Goal: Task Accomplishment & Management: Complete application form

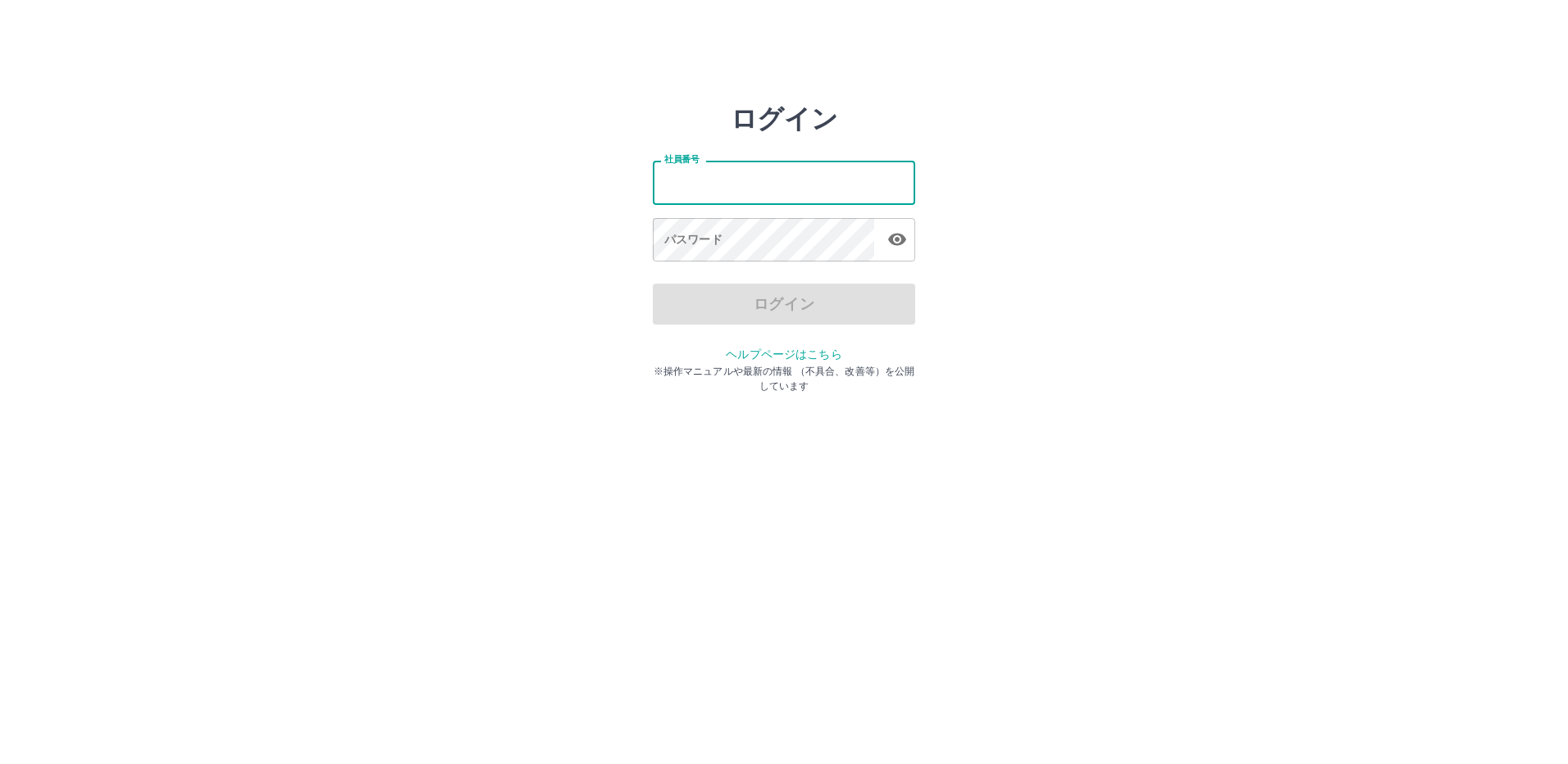
click at [757, 185] on input "社員番号" at bounding box center [784, 182] width 263 height 43
type input "*******"
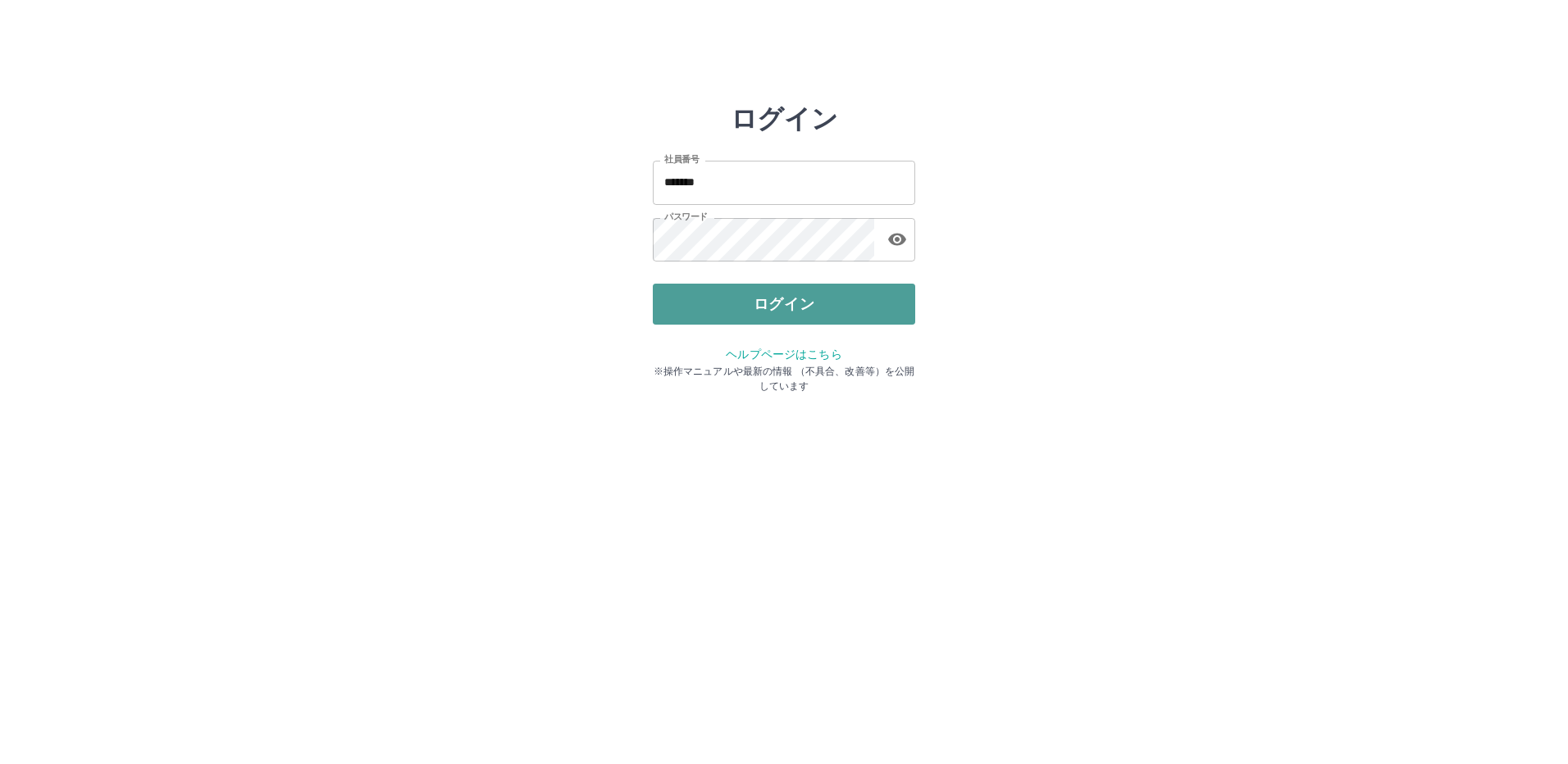
click at [754, 298] on button "ログイン" at bounding box center [784, 303] width 263 height 41
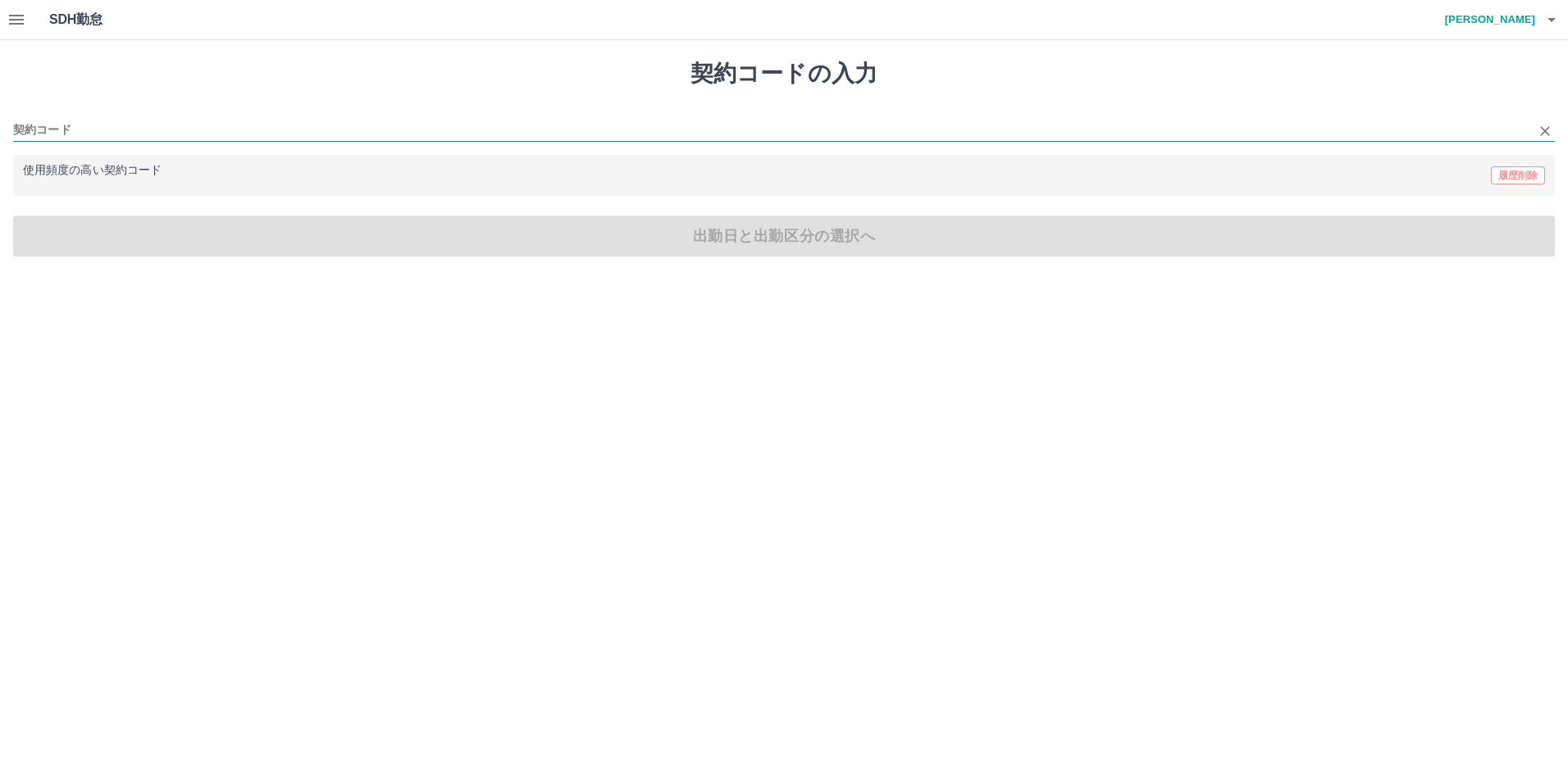
click at [59, 139] on input "契約コード" at bounding box center [771, 131] width 1518 height 21
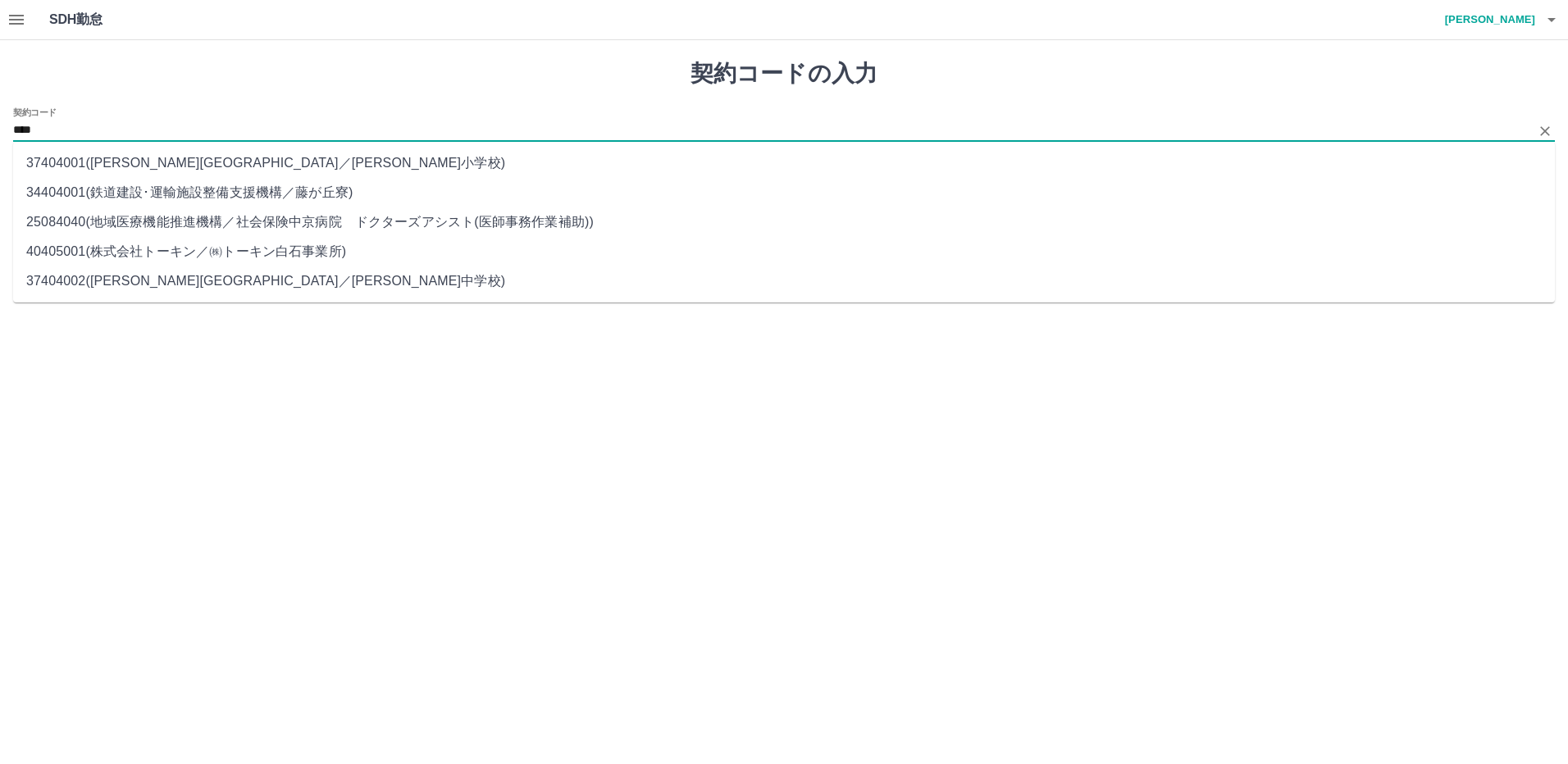
click at [103, 249] on li "40405001 ( 株式会社トーキン ／ ㈱トーキン[PERSON_NAME]事業所 )" at bounding box center [784, 251] width 1542 height 29
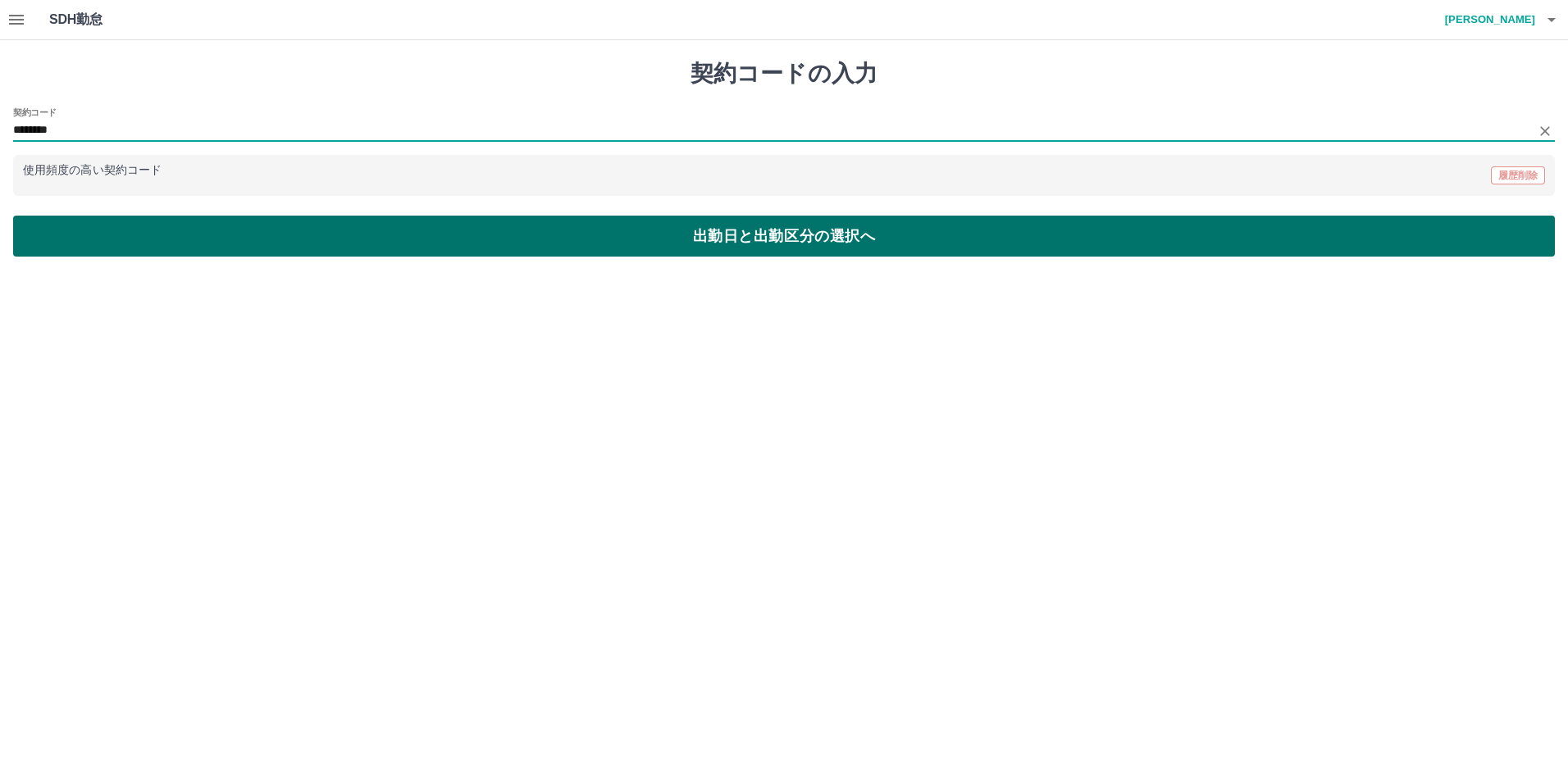
type input "********"
click at [711, 233] on button "出勤日と出勤区分の選択へ" at bounding box center [784, 236] width 1542 height 41
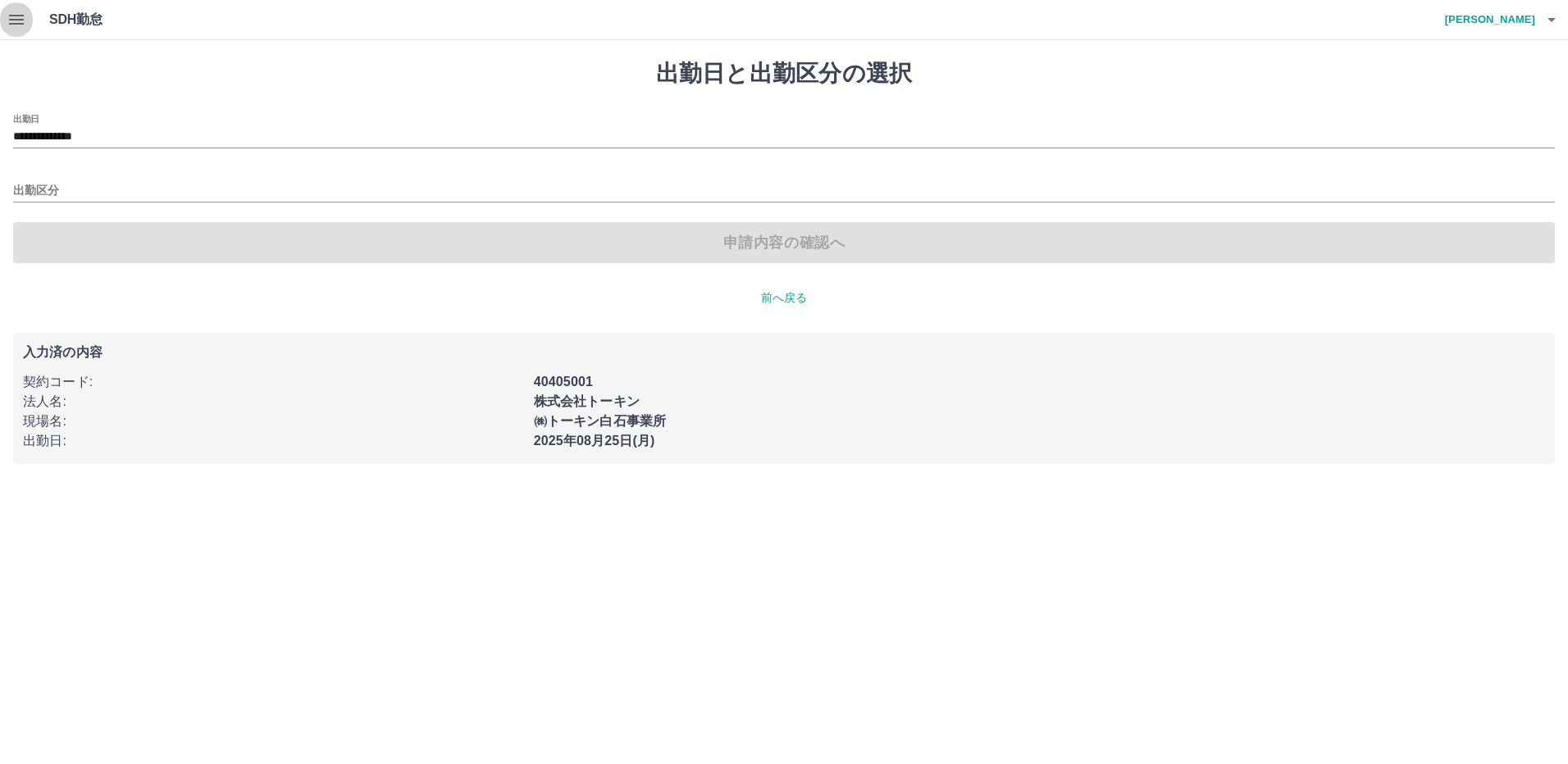
click at [16, 19] on icon "button" at bounding box center [16, 19] width 15 height 10
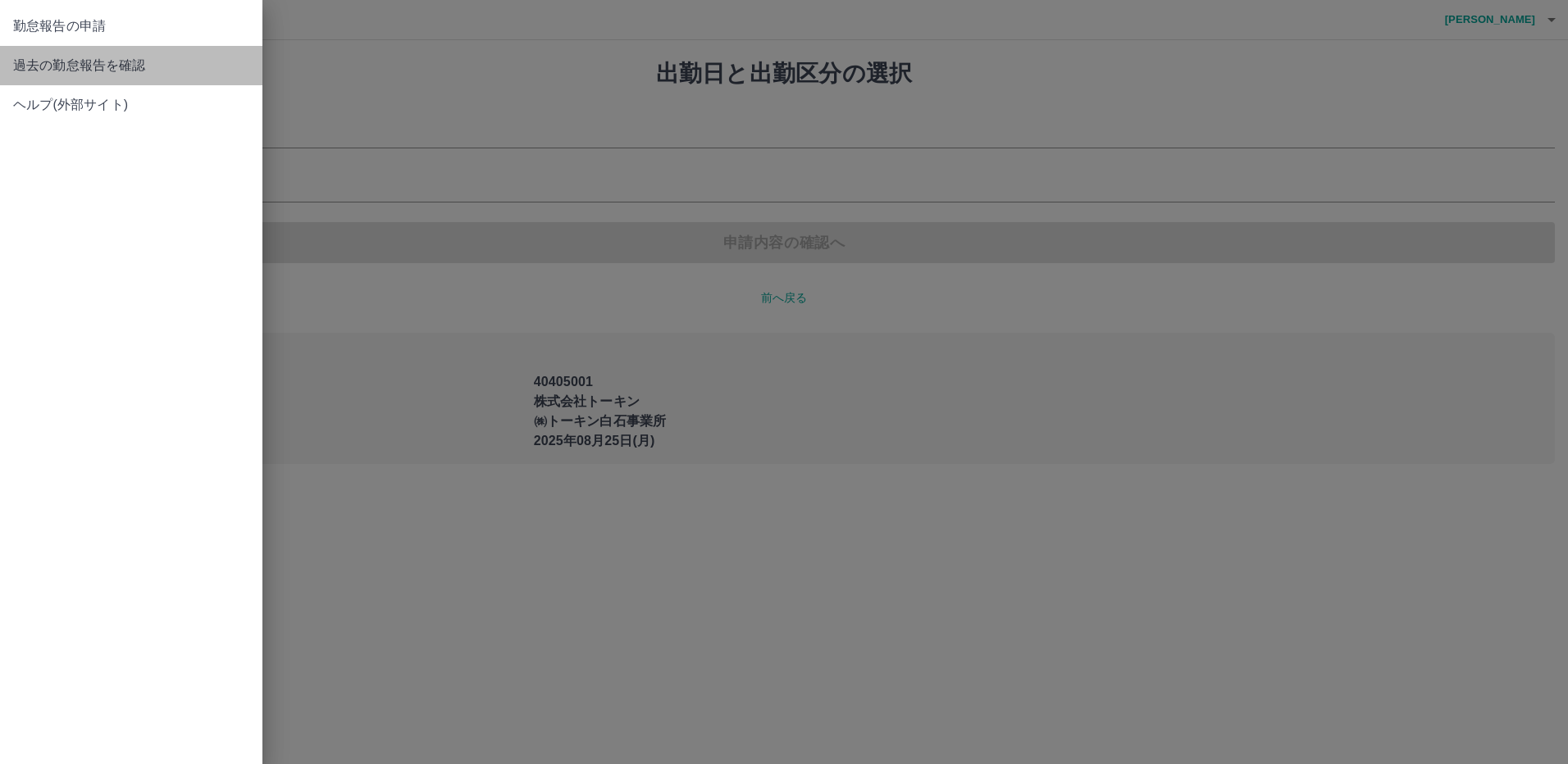
click at [26, 69] on span "過去の勤怠報告を確認" at bounding box center [131, 65] width 237 height 20
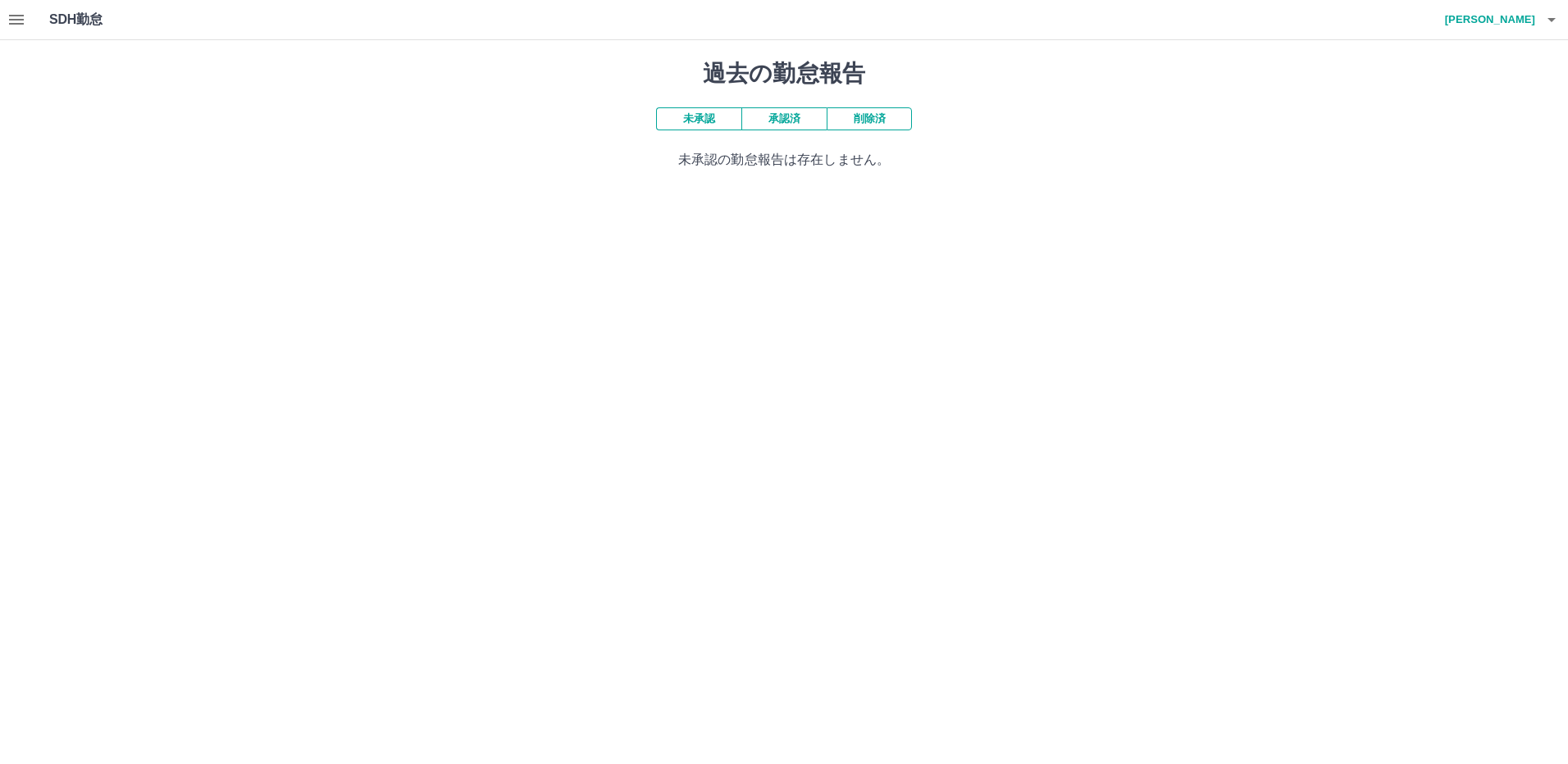
click at [783, 118] on button "承認済" at bounding box center [784, 119] width 85 height 23
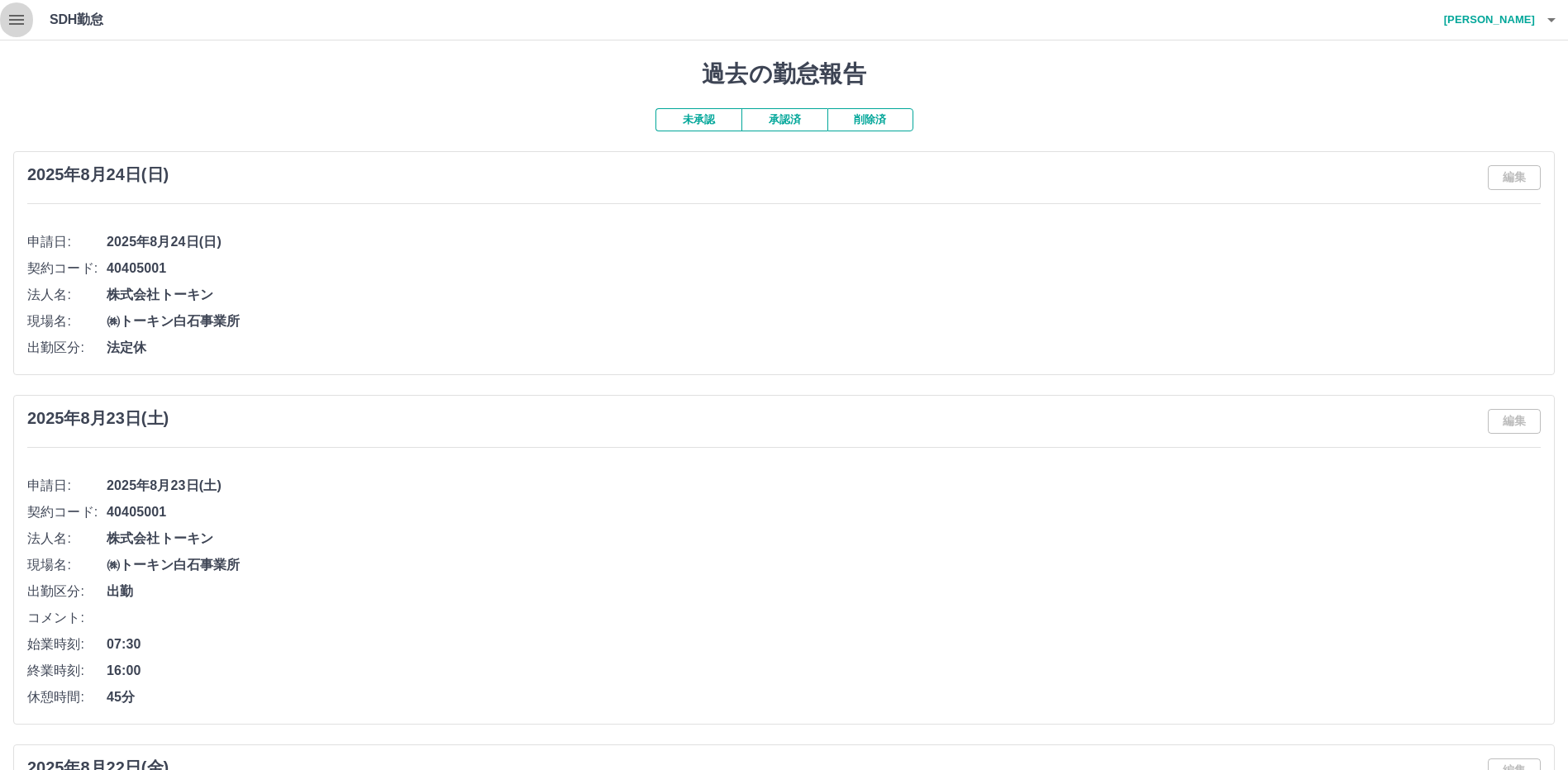
click at [19, 22] on icon "button" at bounding box center [17, 19] width 20 height 20
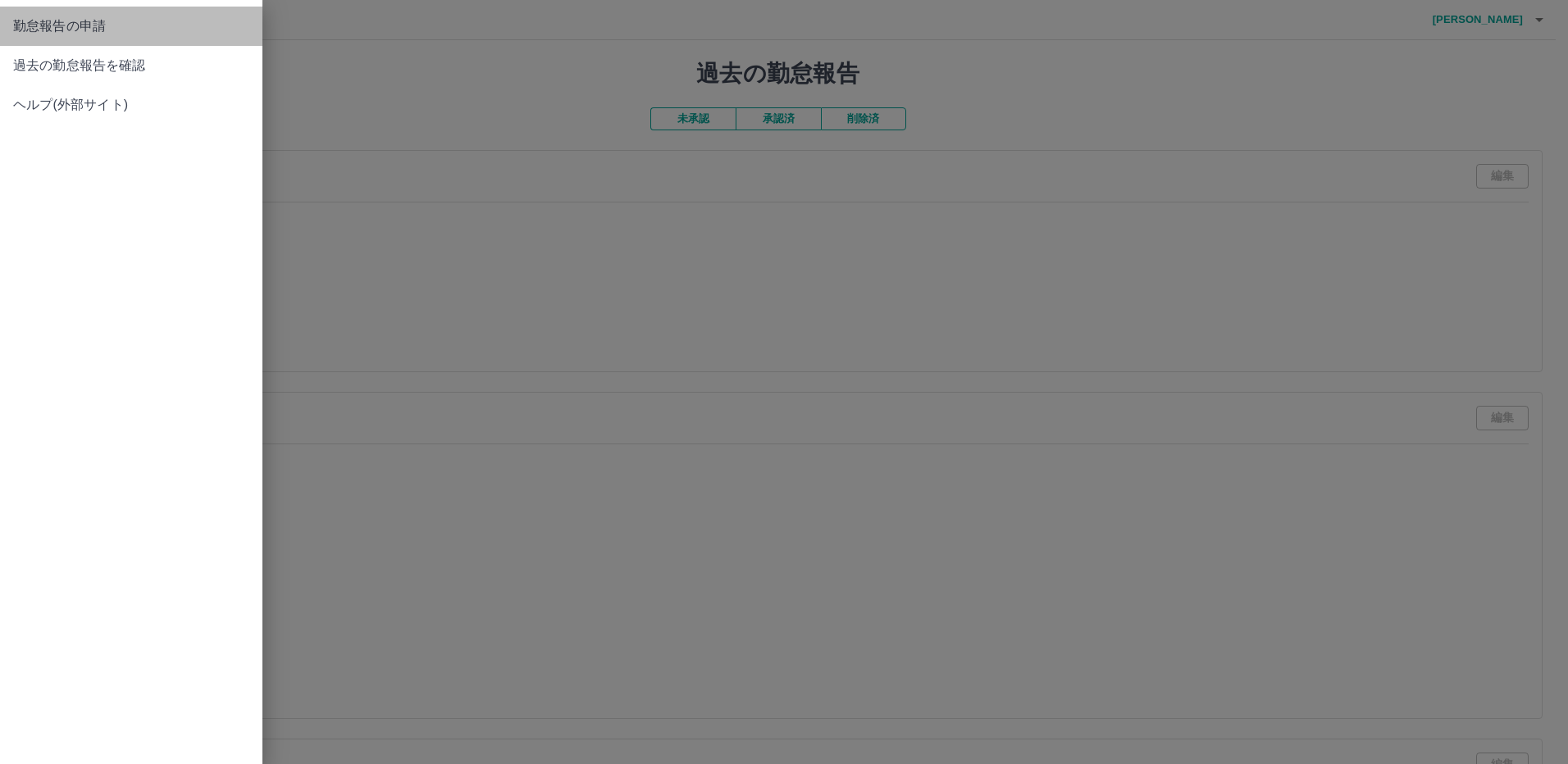
click at [30, 33] on span "勤怠報告の申請" at bounding box center [131, 26] width 237 height 20
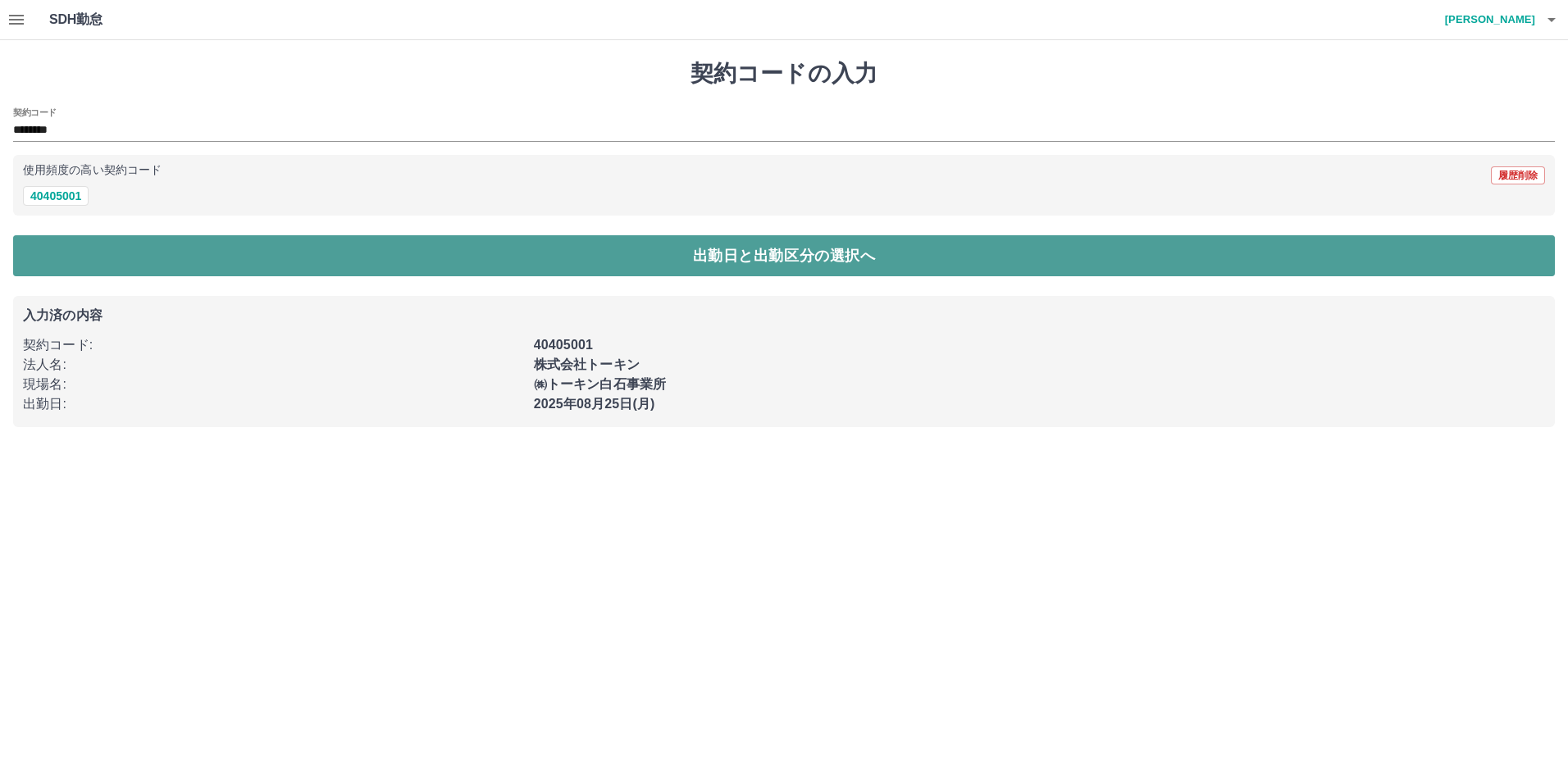
click at [666, 264] on button "出勤日と出勤区分の選択へ" at bounding box center [784, 256] width 1542 height 41
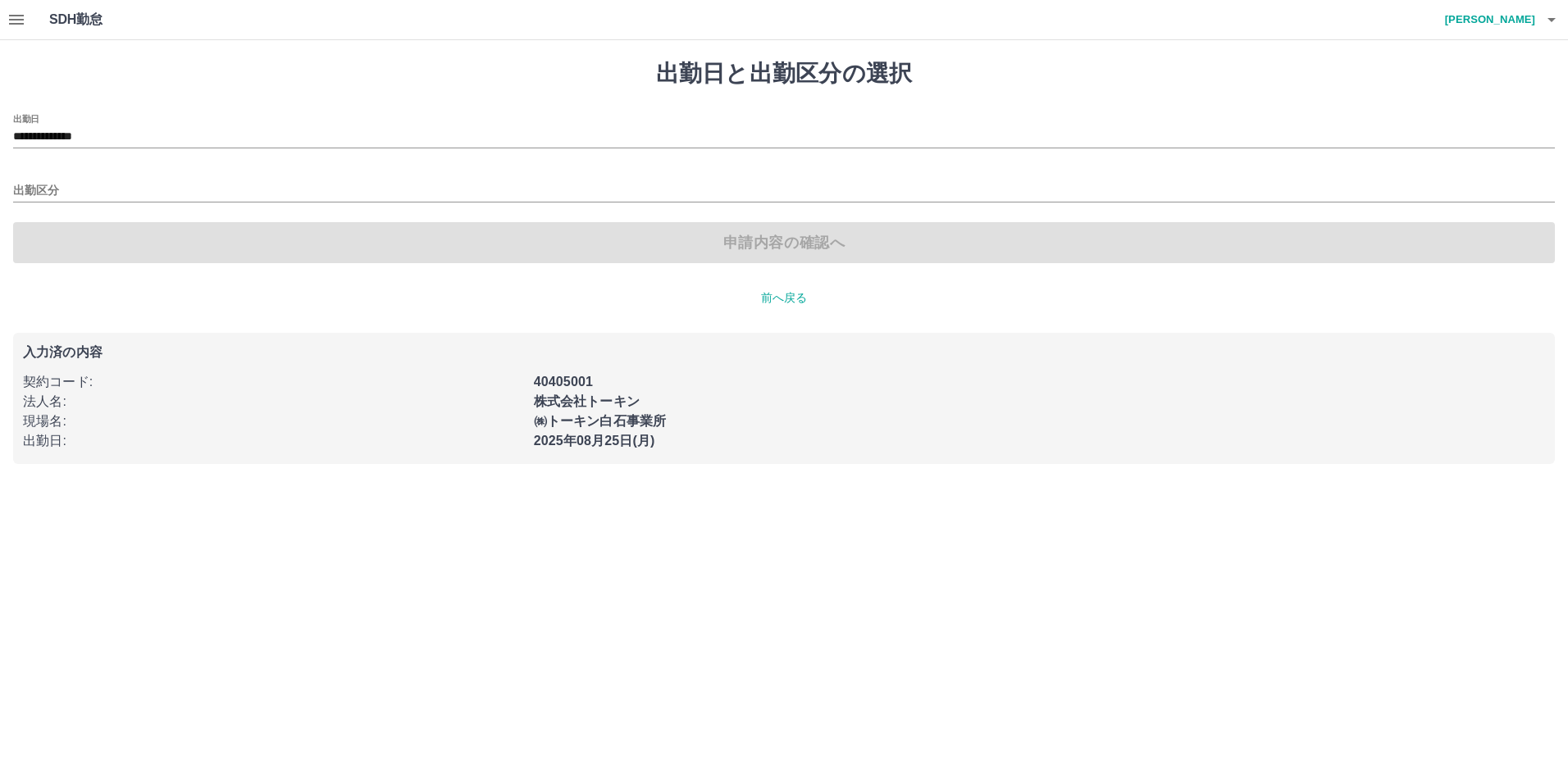
click at [26, 23] on button "button" at bounding box center [16, 19] width 33 height 39
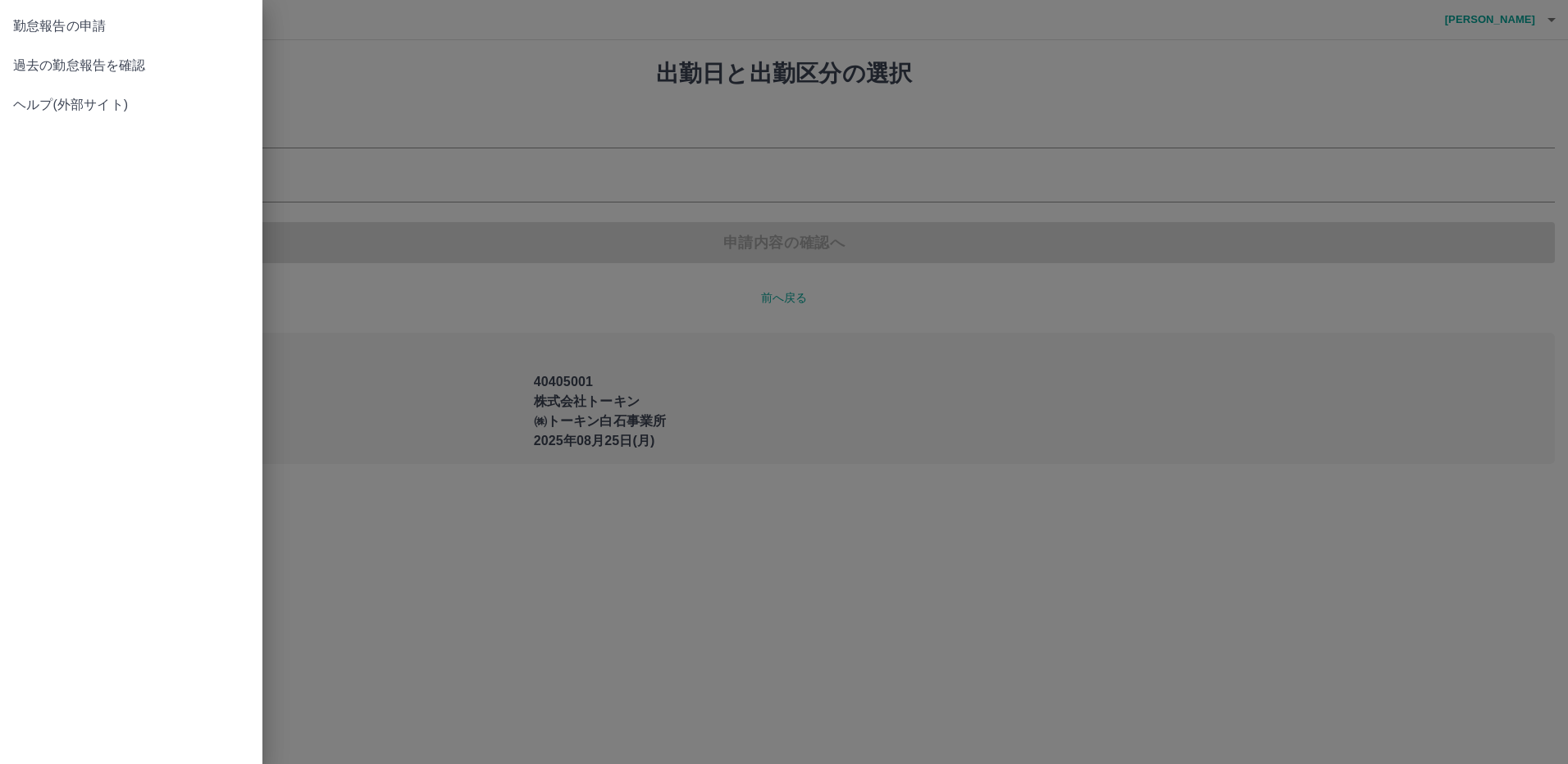
click at [35, 65] on span "過去の勤怠報告を確認" at bounding box center [131, 65] width 237 height 20
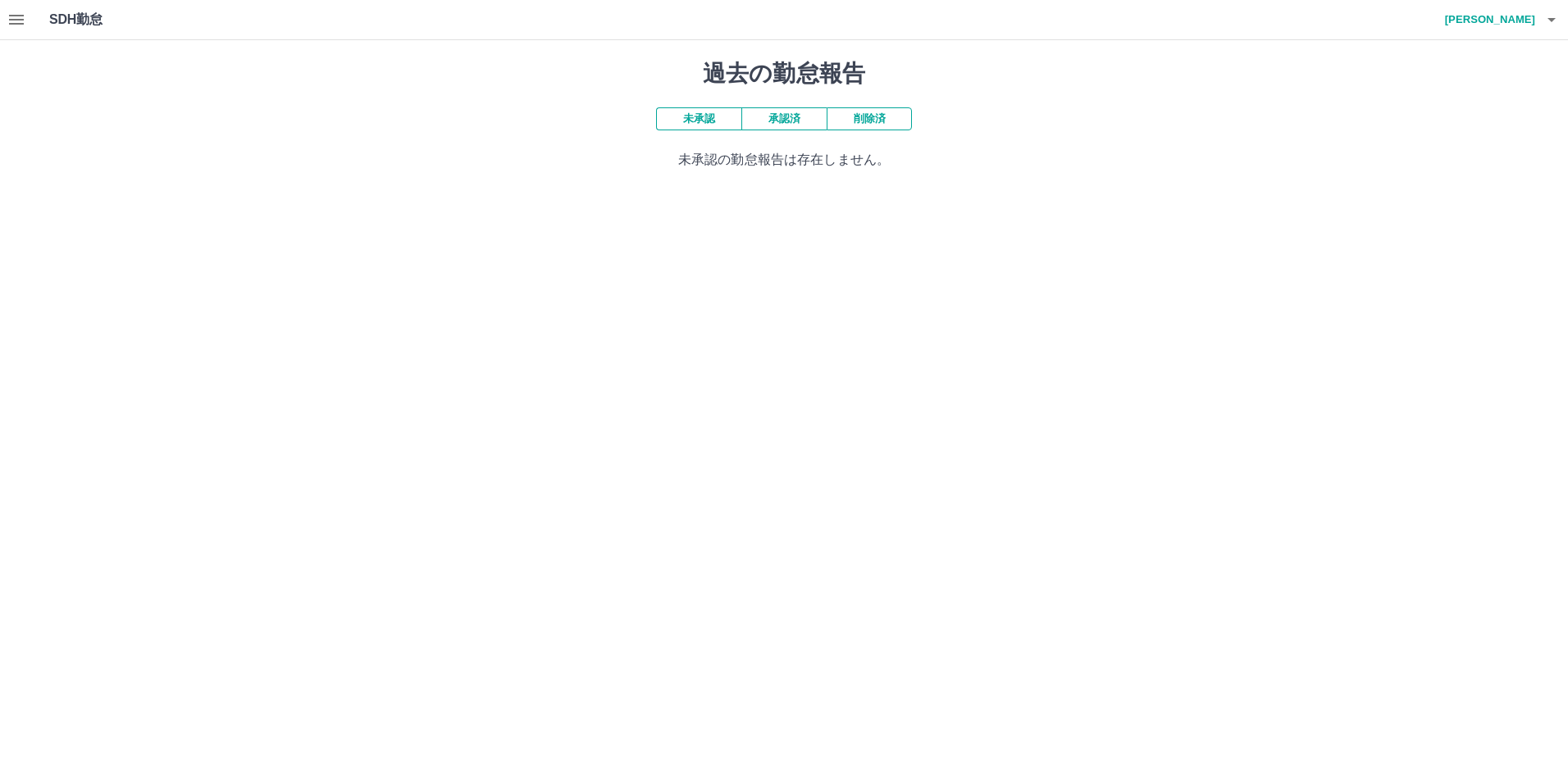
click at [787, 126] on button "承認済" at bounding box center [784, 119] width 85 height 23
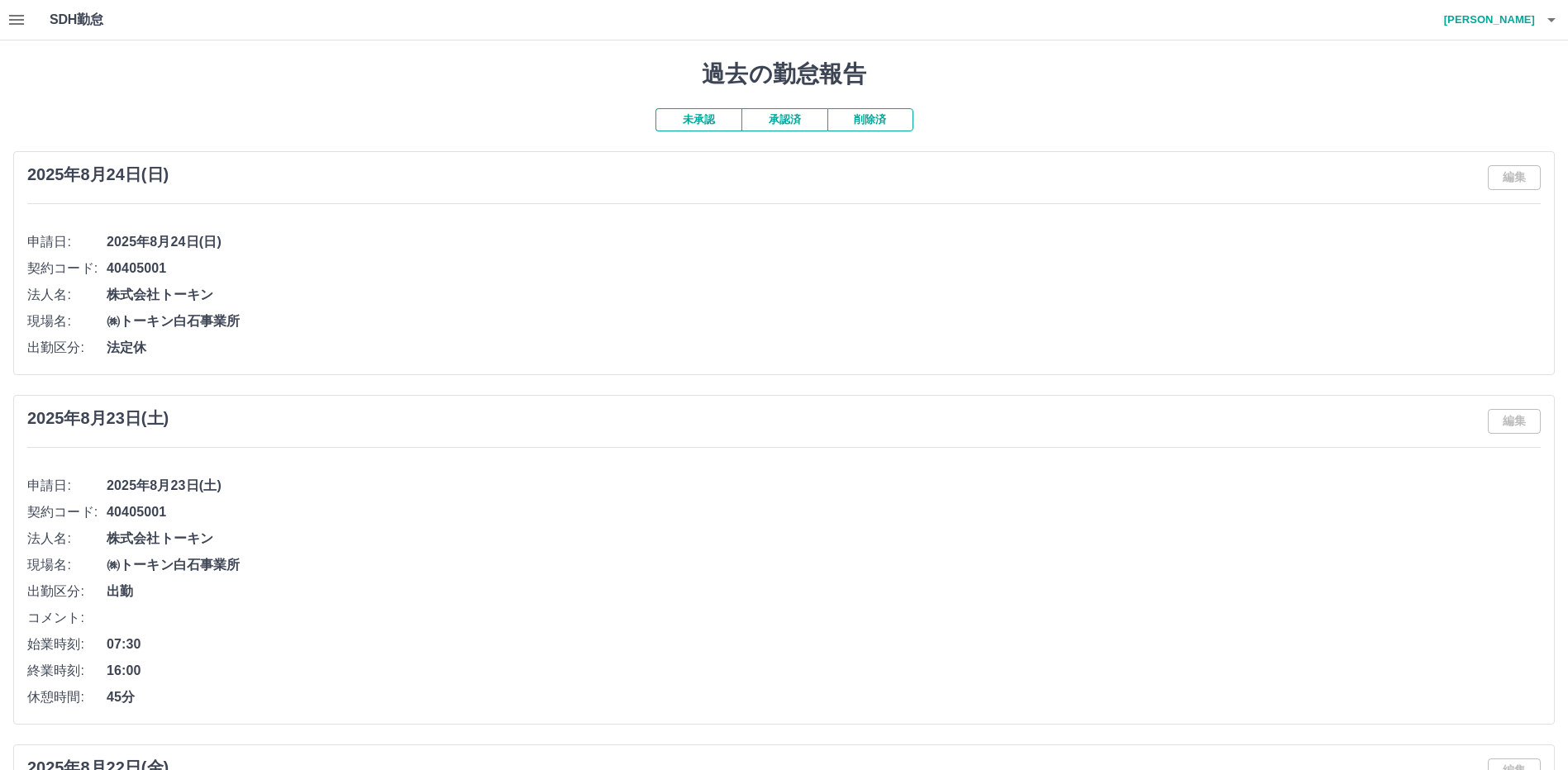
click at [14, 22] on icon "button" at bounding box center [17, 19] width 20 height 20
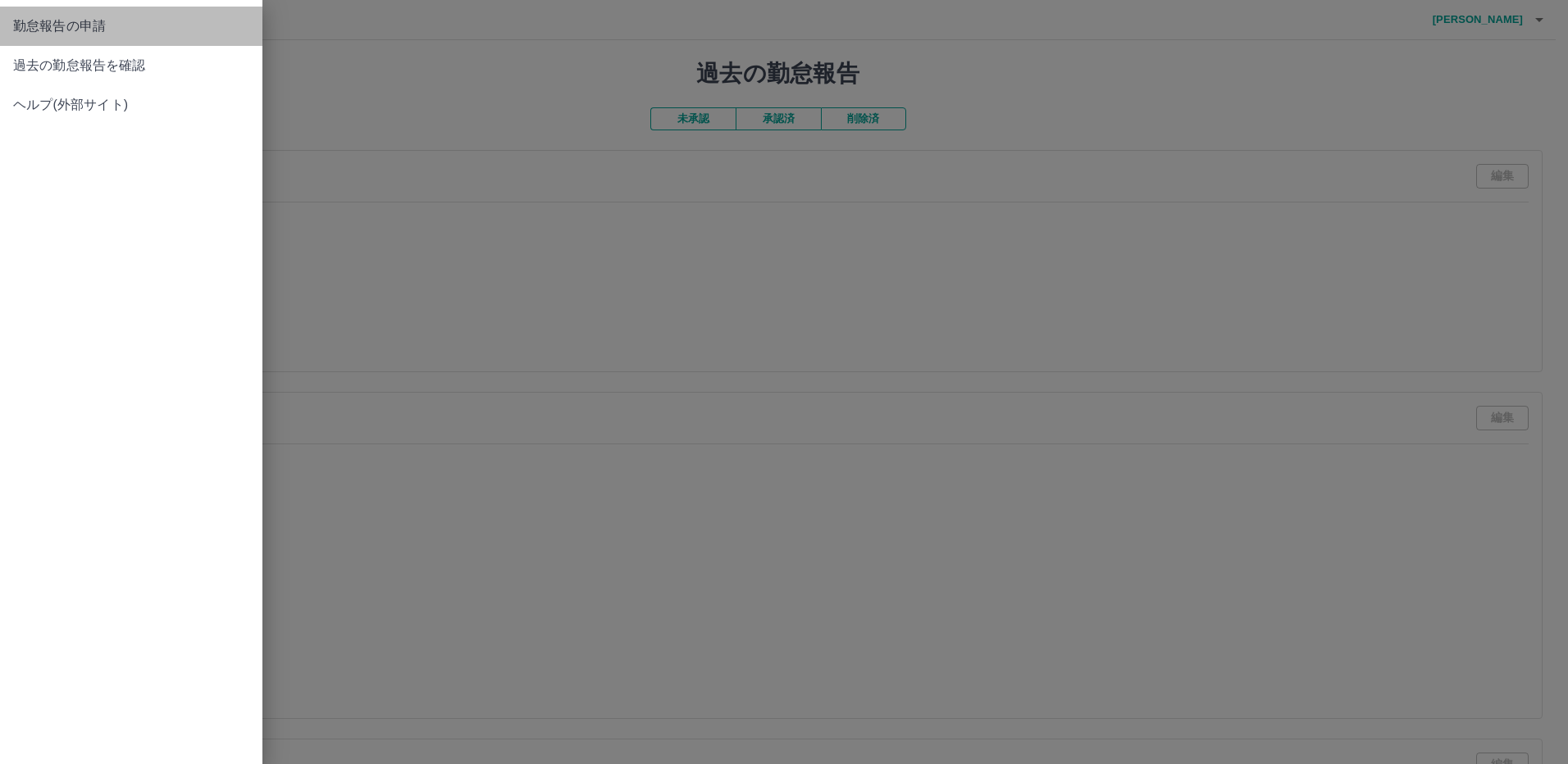
click at [33, 32] on span "勤怠報告の申請" at bounding box center [131, 26] width 237 height 20
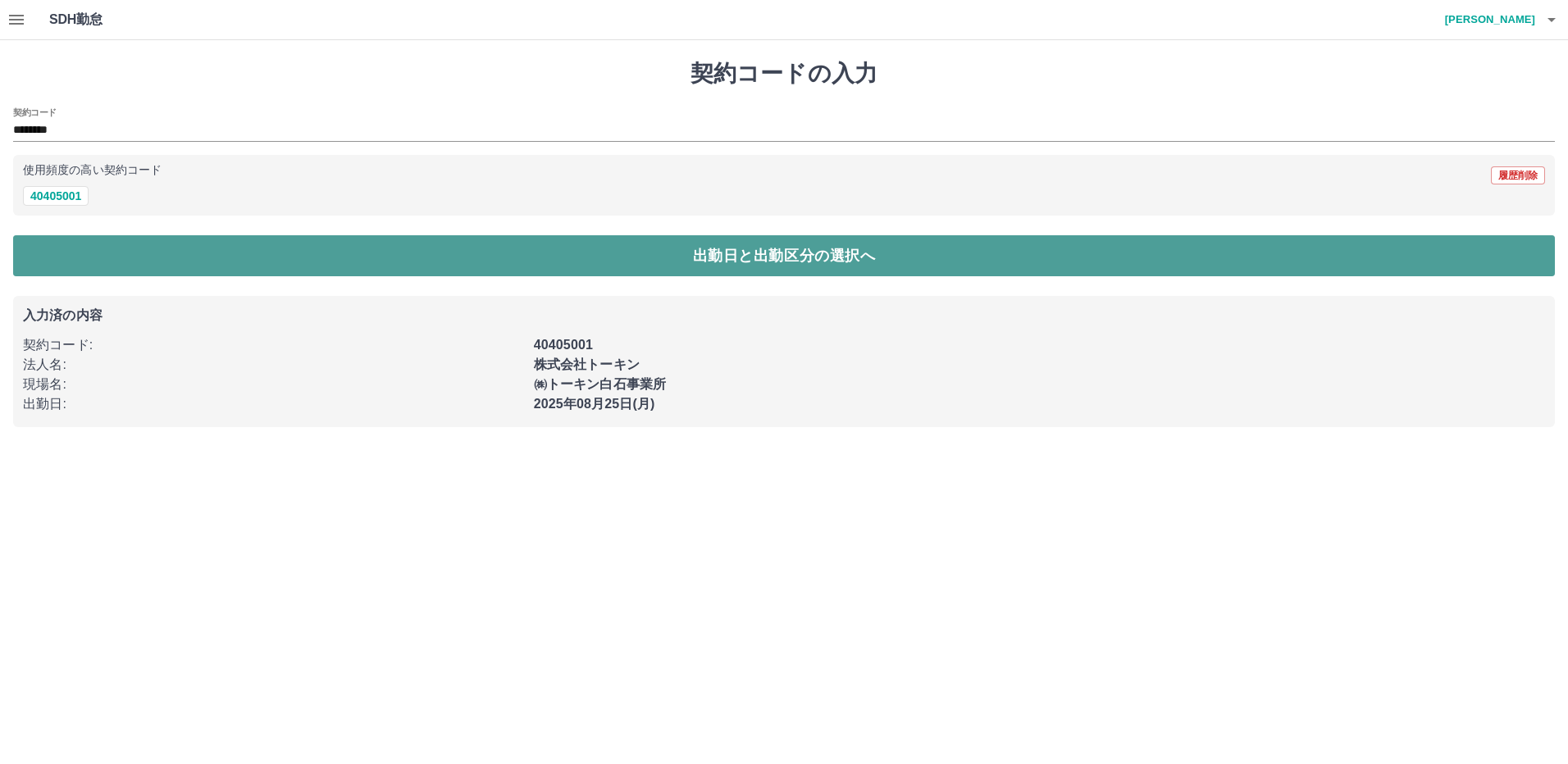
click at [738, 255] on button "出勤日と出勤区分の選択へ" at bounding box center [784, 256] width 1542 height 41
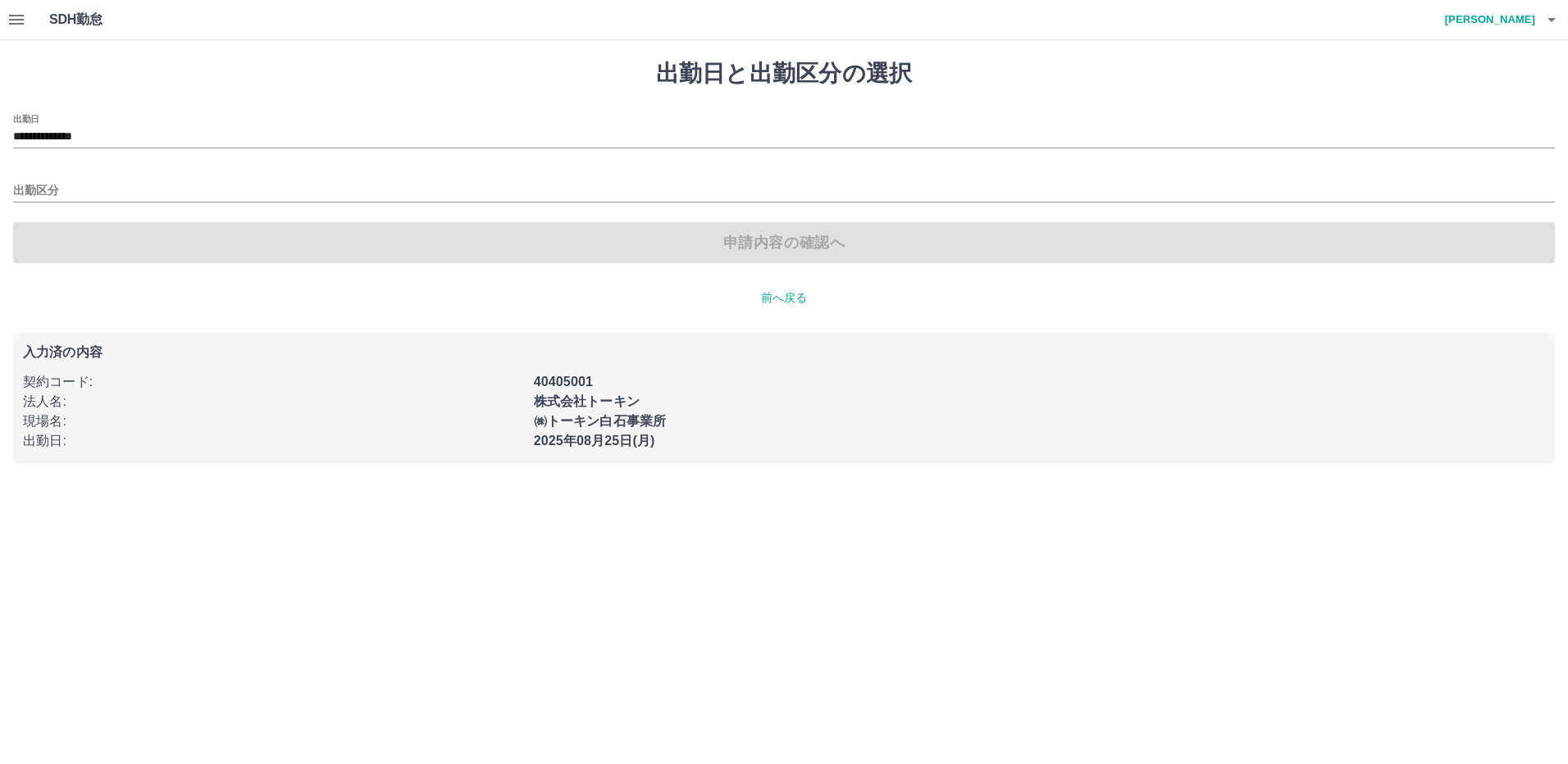
click at [359, 168] on div "出勤区分" at bounding box center [784, 185] width 1542 height 35
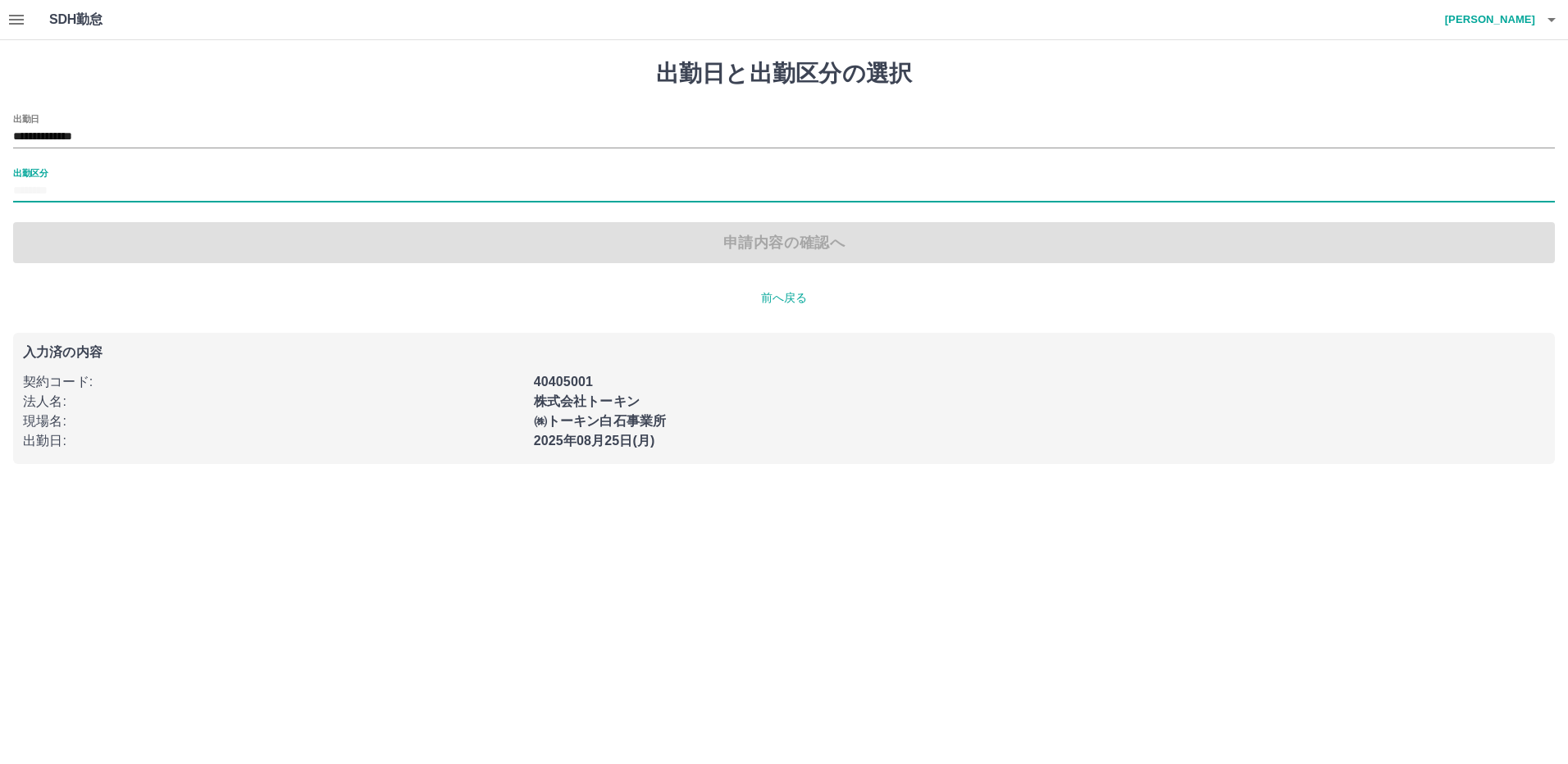
click at [153, 190] on input "出勤区分" at bounding box center [784, 191] width 1542 height 21
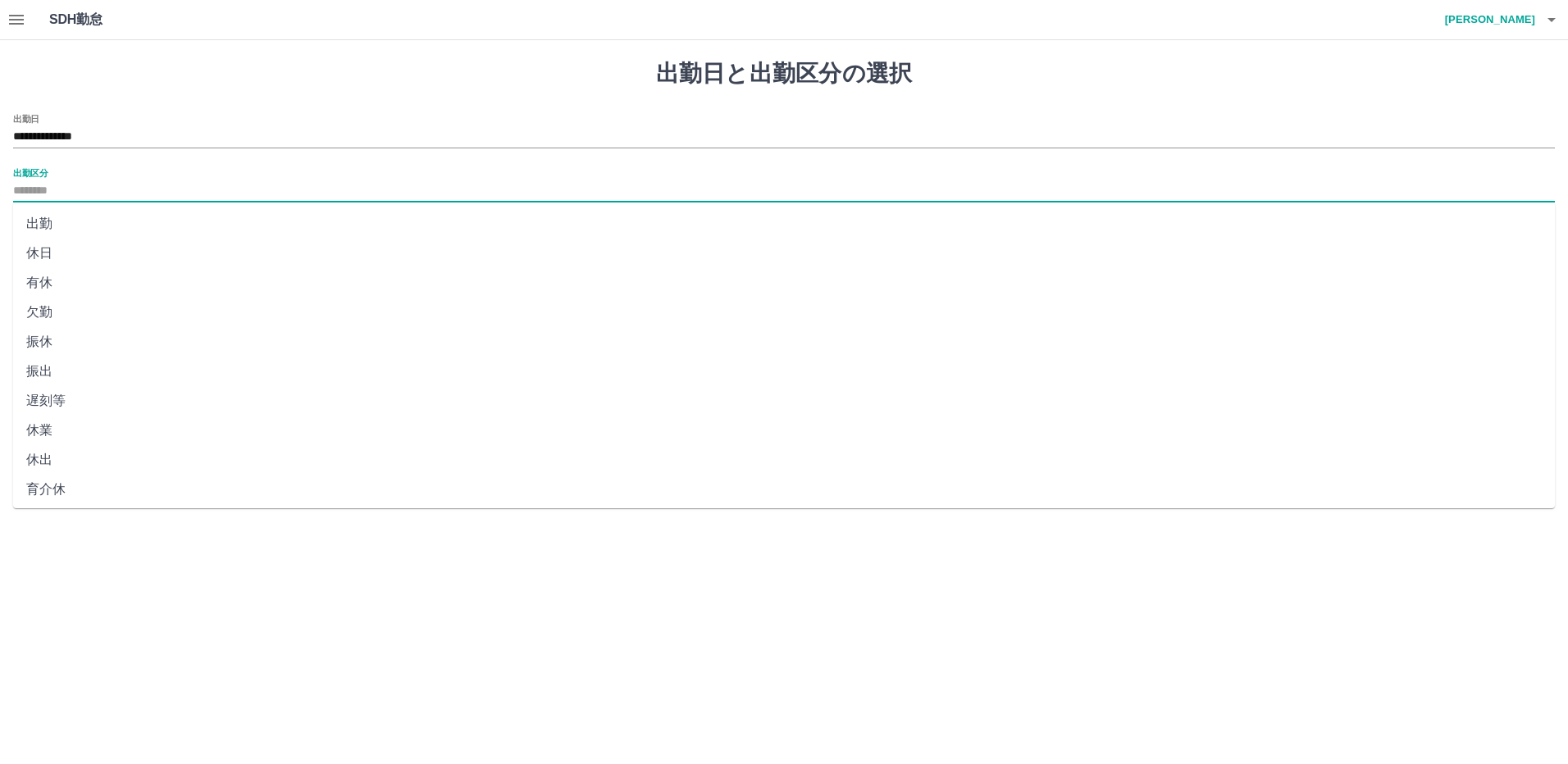
click at [47, 220] on li "出勤" at bounding box center [784, 223] width 1542 height 29
type input "**"
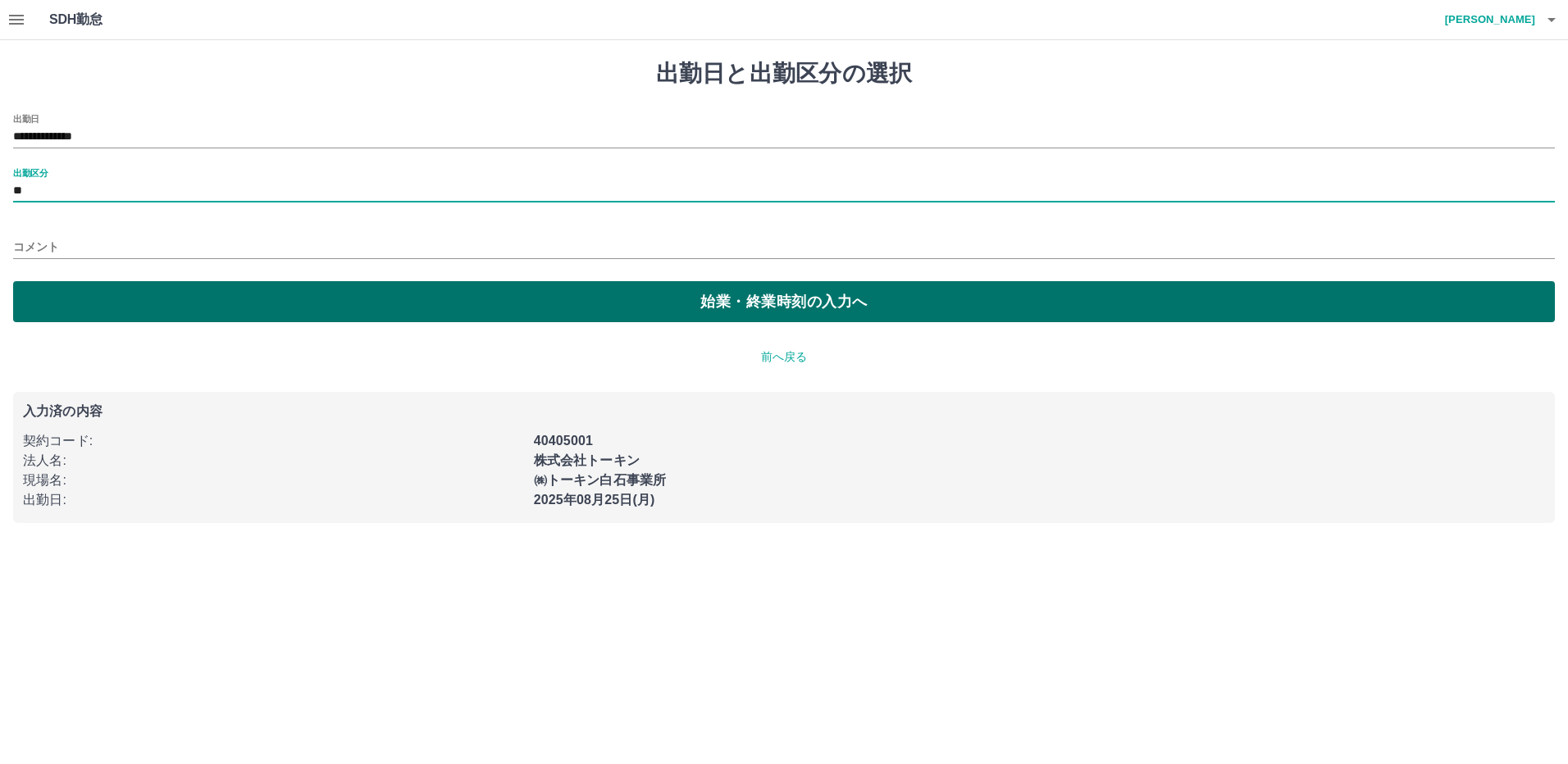
click at [771, 309] on button "始業・終業時刻の入力へ" at bounding box center [784, 301] width 1542 height 41
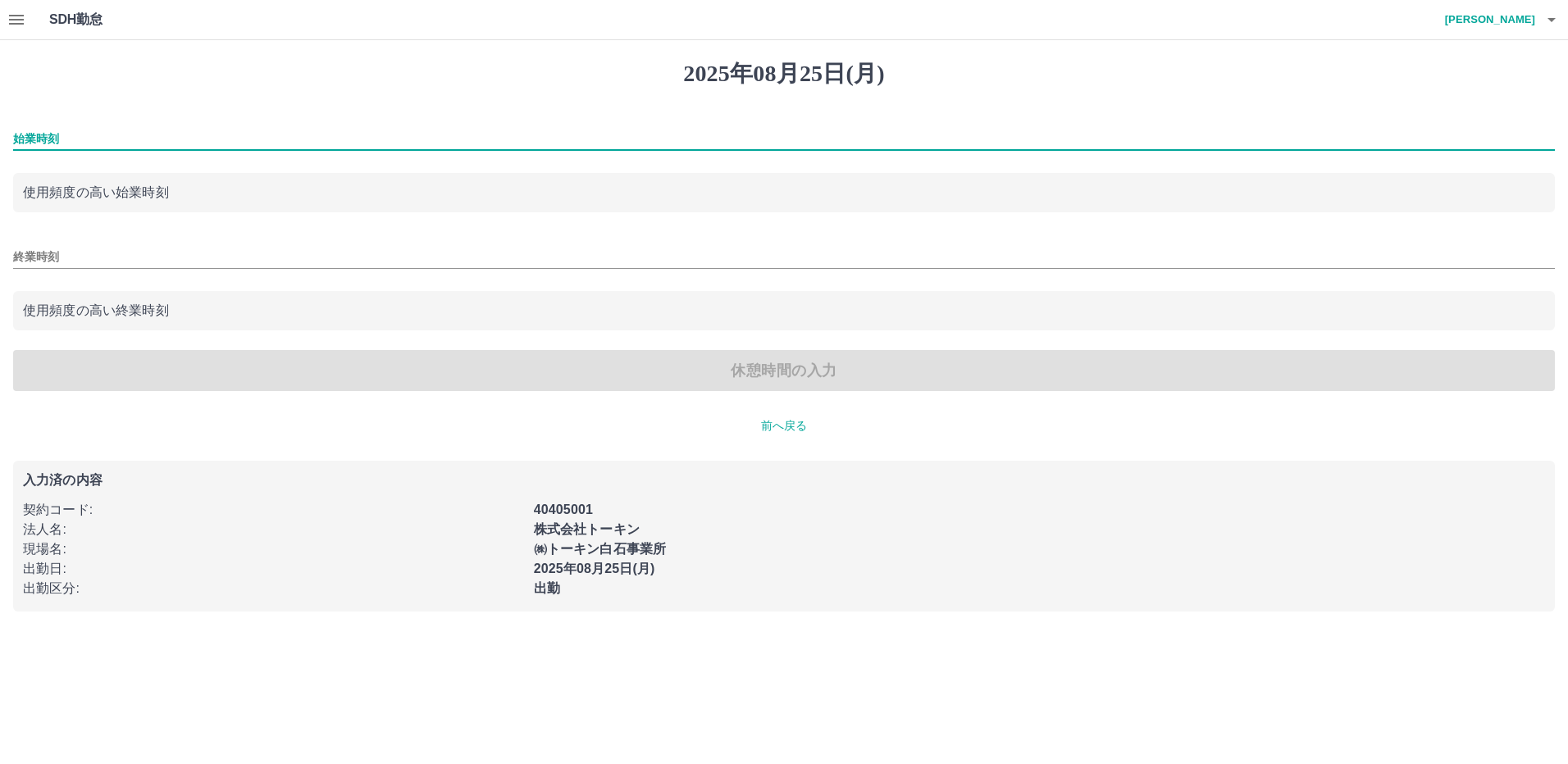
click at [247, 133] on input "始業時刻" at bounding box center [784, 139] width 1542 height 23
type input "****"
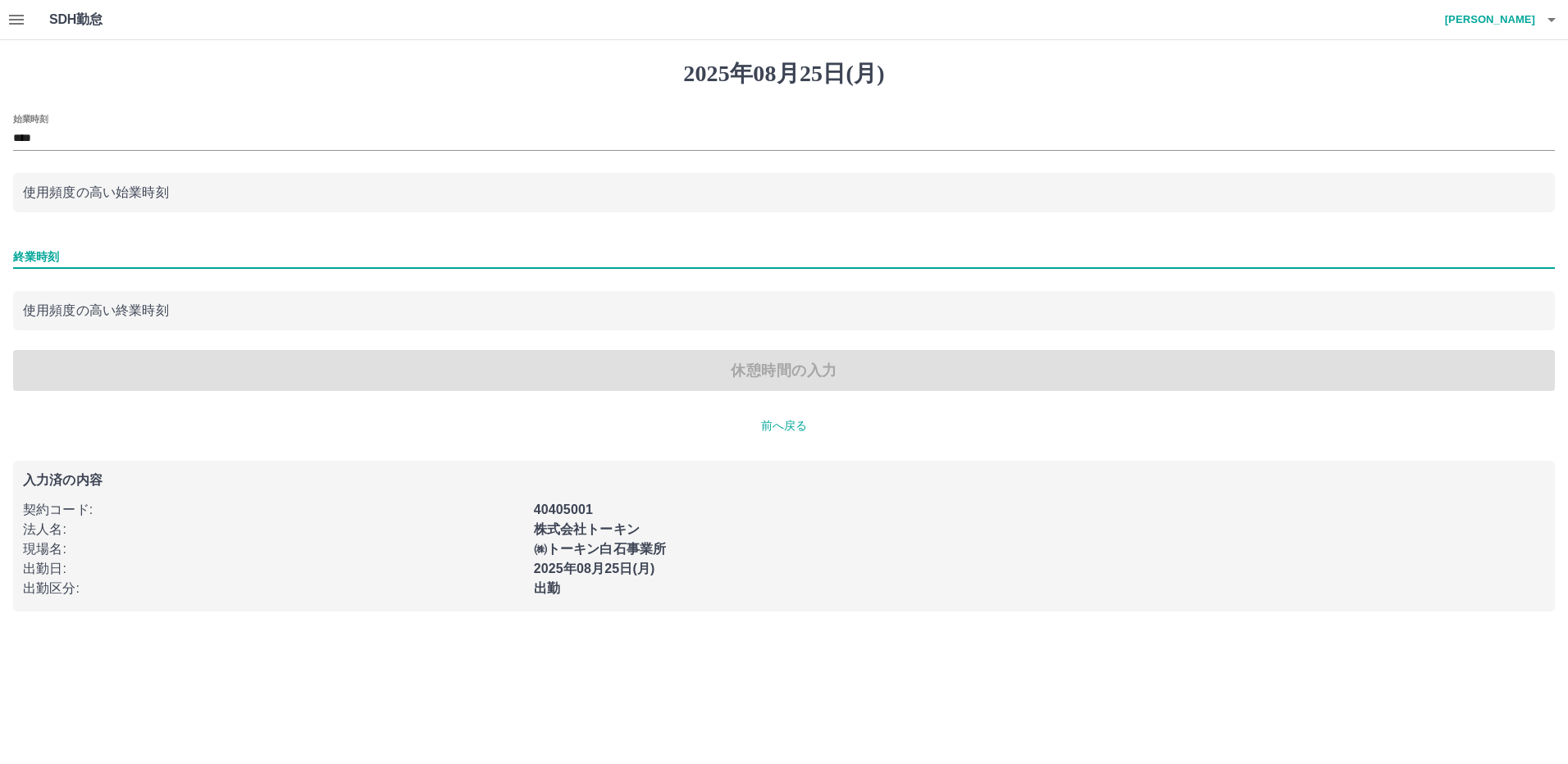
click at [167, 262] on input "終業時刻" at bounding box center [784, 256] width 1542 height 23
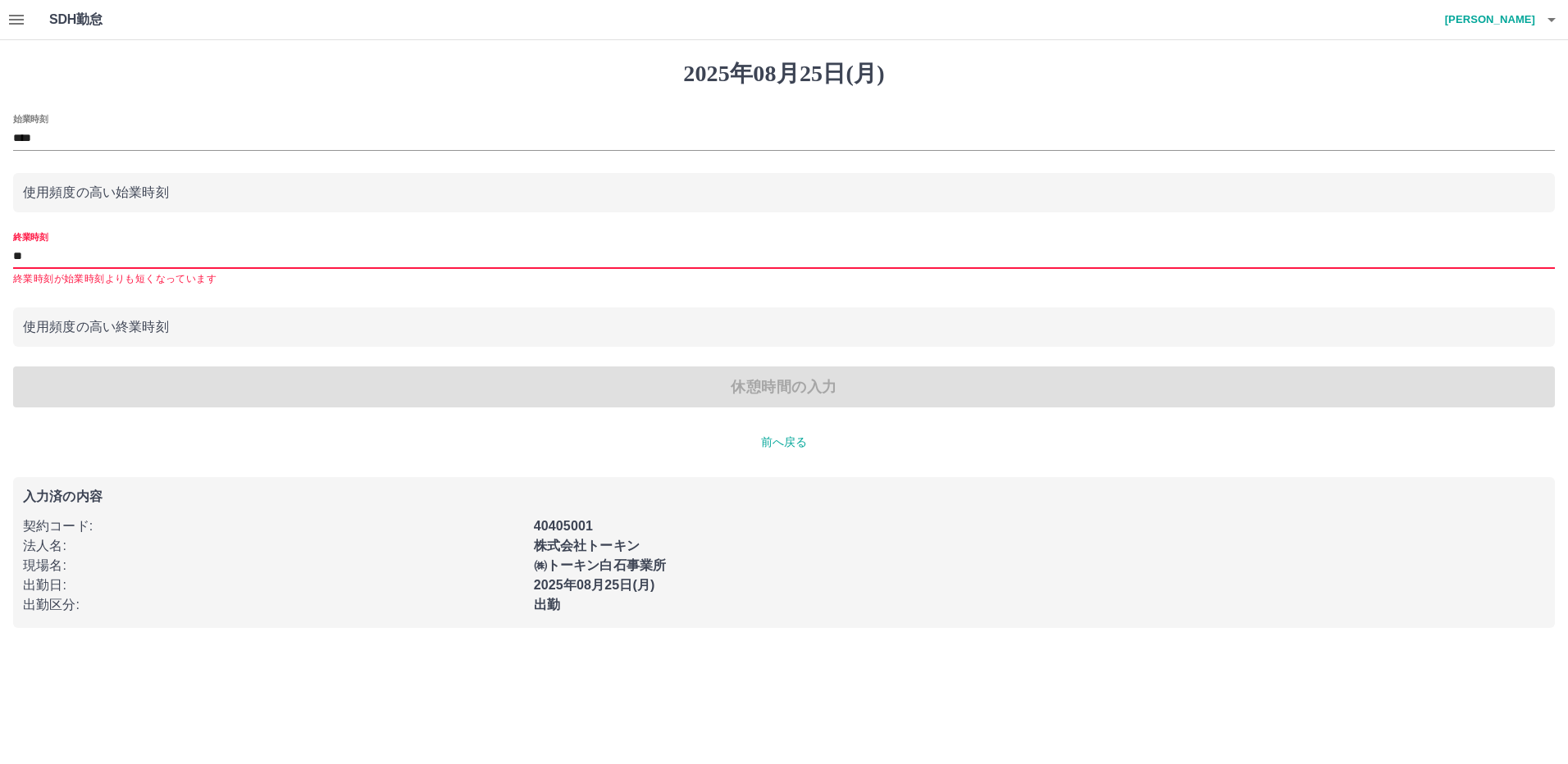
type input "*"
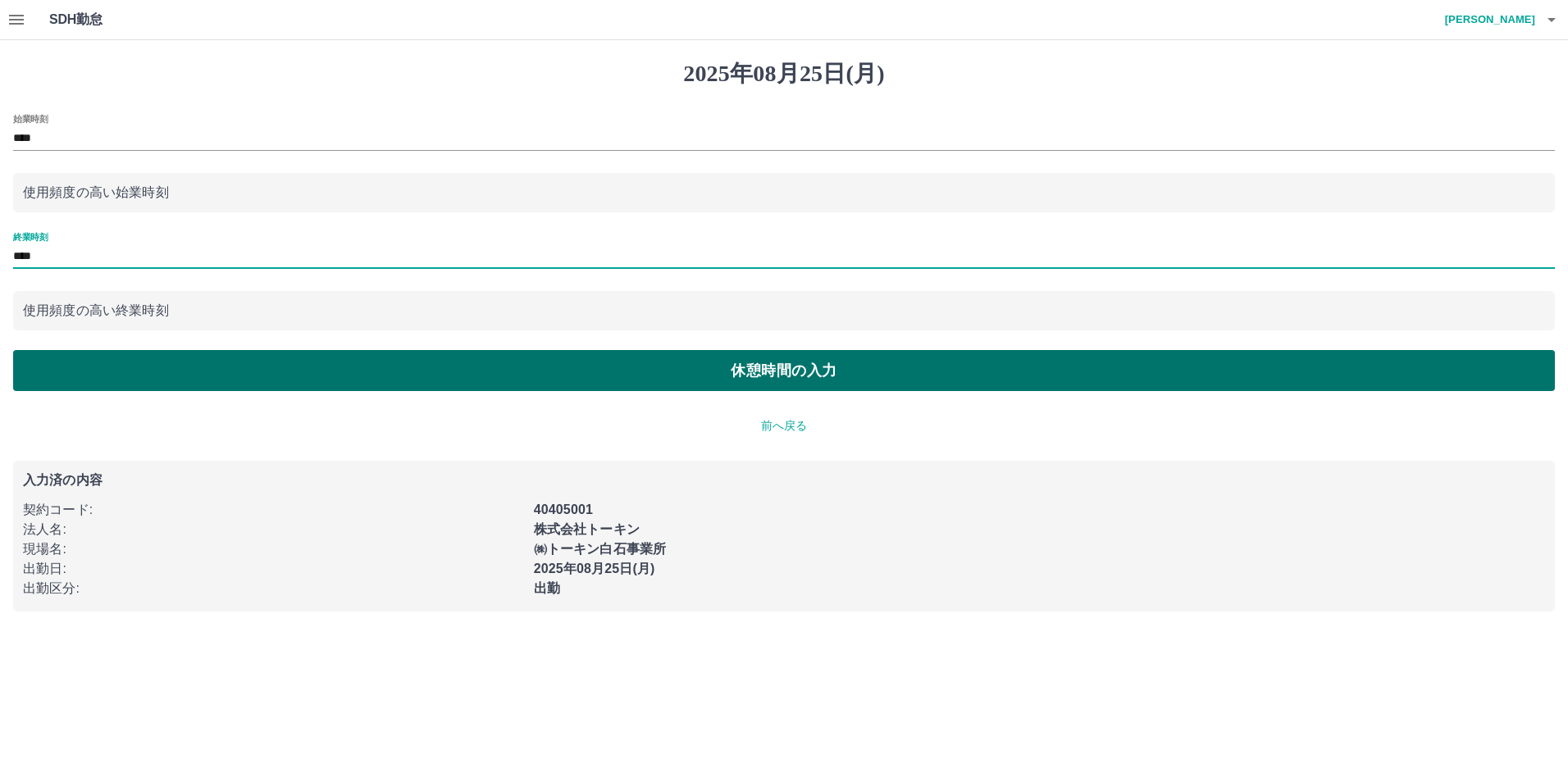
type input "****"
click at [789, 378] on button "休憩時間の入力" at bounding box center [784, 370] width 1542 height 41
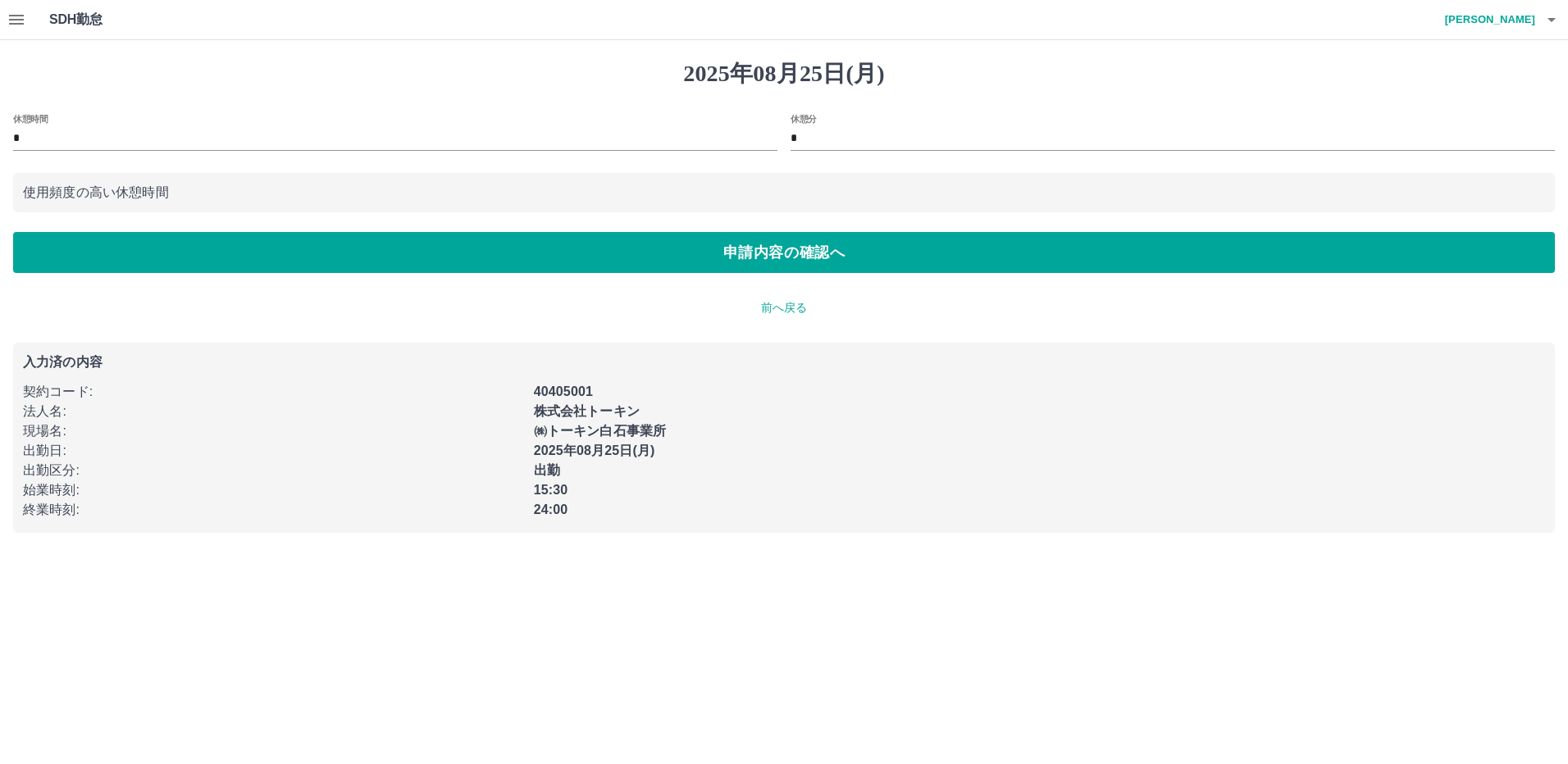
click at [766, 411] on div "㈱トーキン白石事業所" at bounding box center [1035, 426] width 1021 height 29
click at [818, 135] on input "*" at bounding box center [1173, 139] width 764 height 23
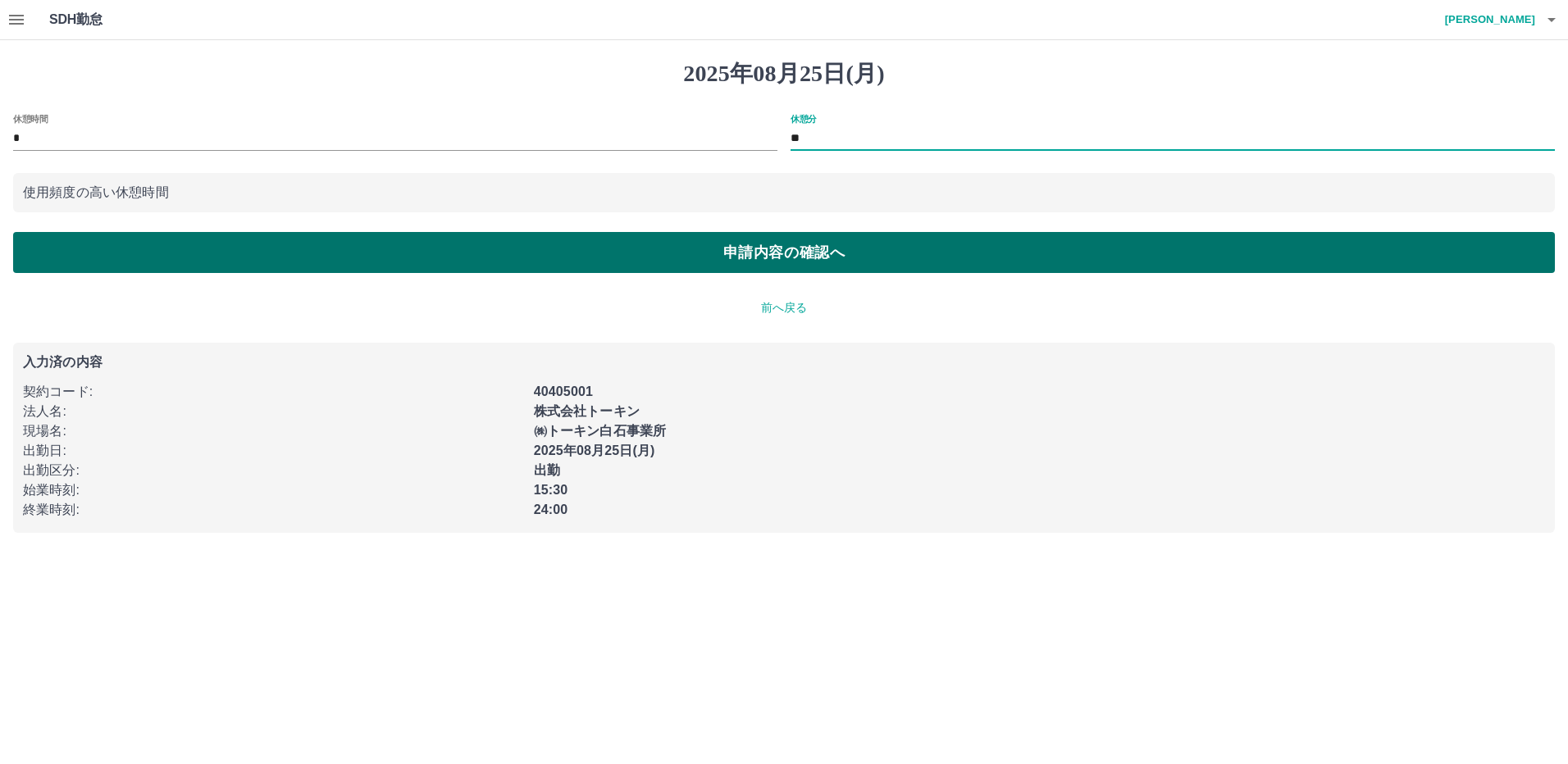
type input "**"
click at [785, 246] on button "申請内容の確認へ" at bounding box center [784, 252] width 1542 height 41
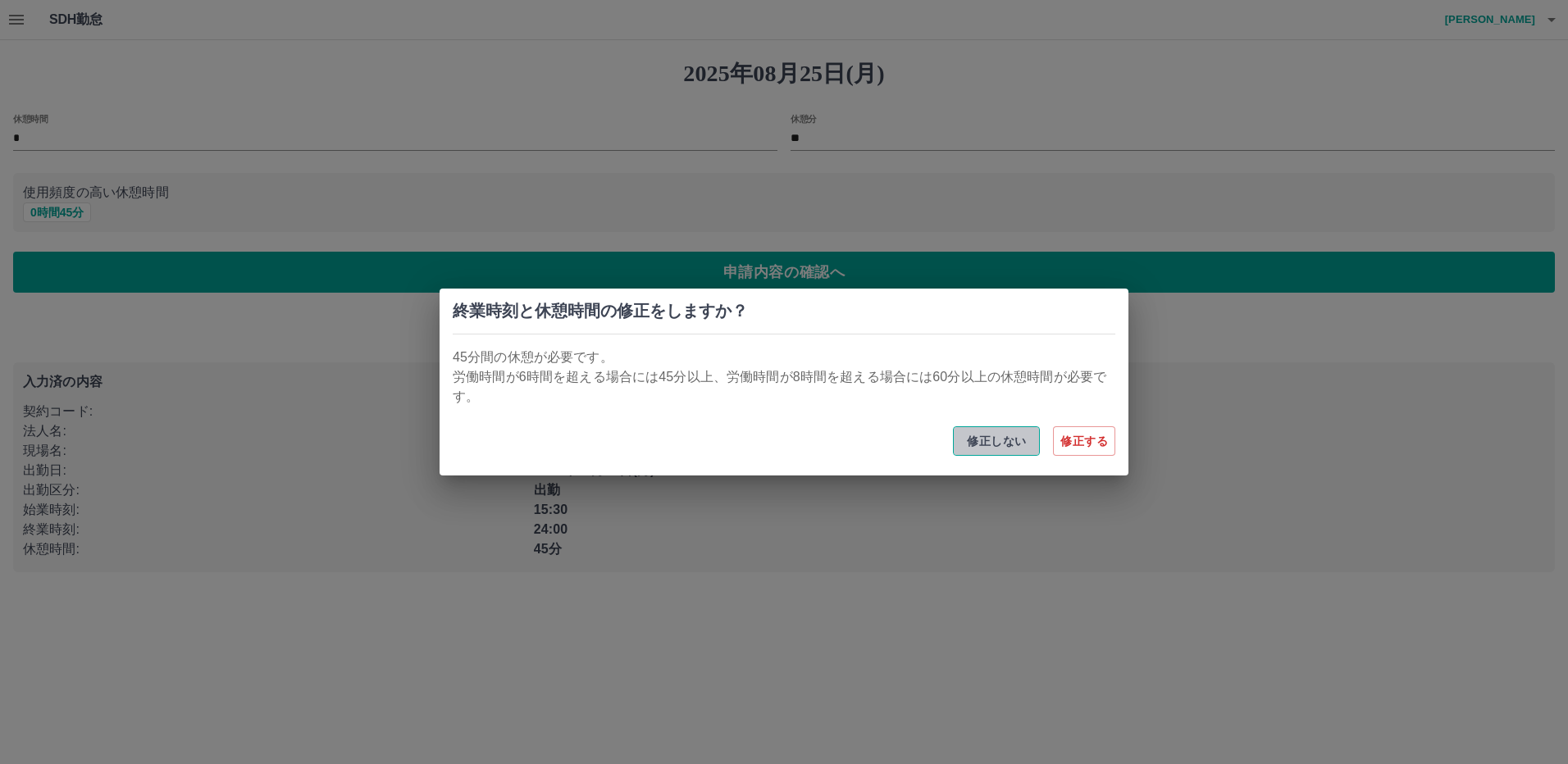
click at [987, 440] on button "修正しない" at bounding box center [997, 441] width 87 height 29
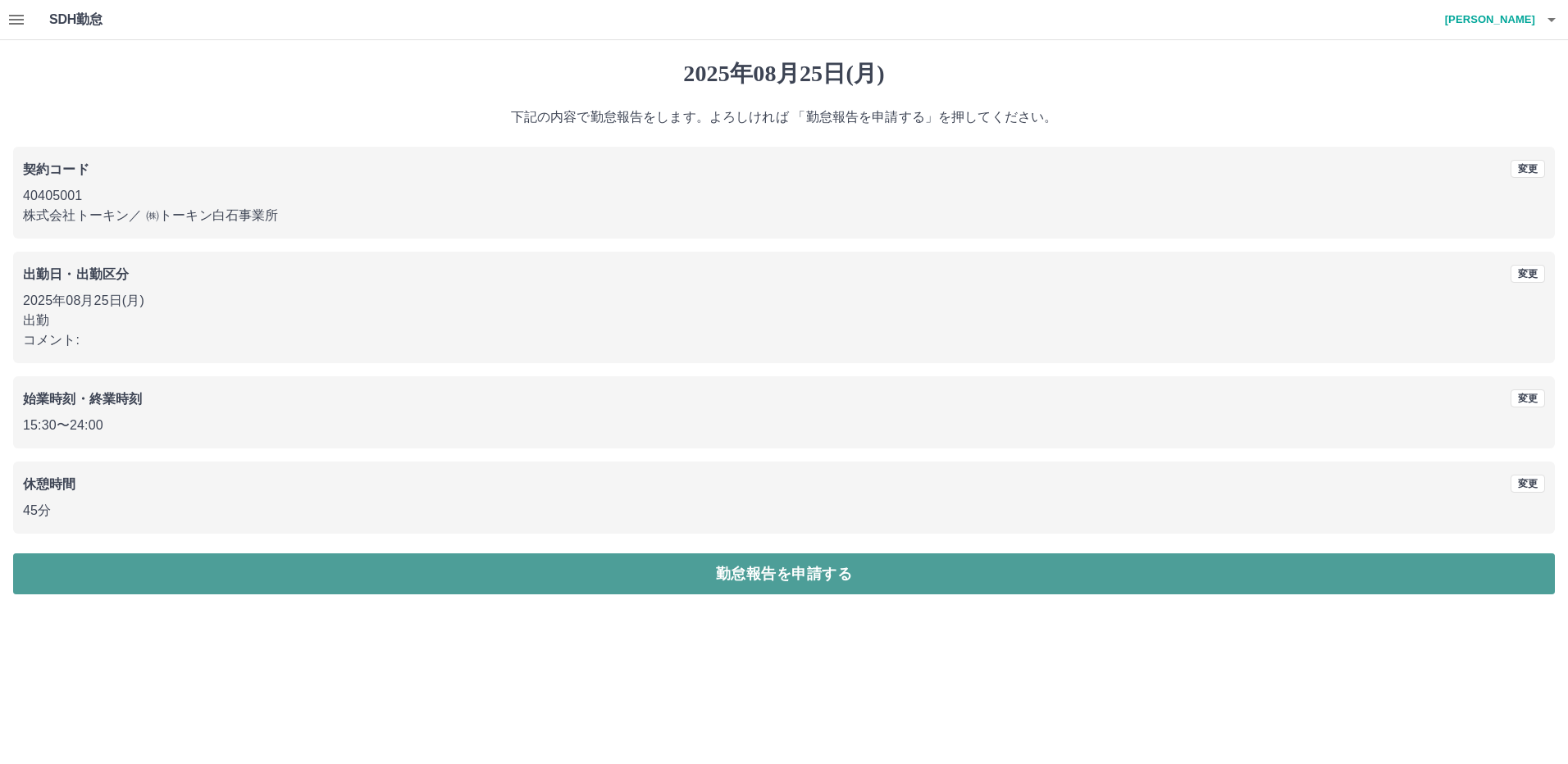
click at [758, 562] on button "勤怠報告を申請する" at bounding box center [784, 573] width 1542 height 41
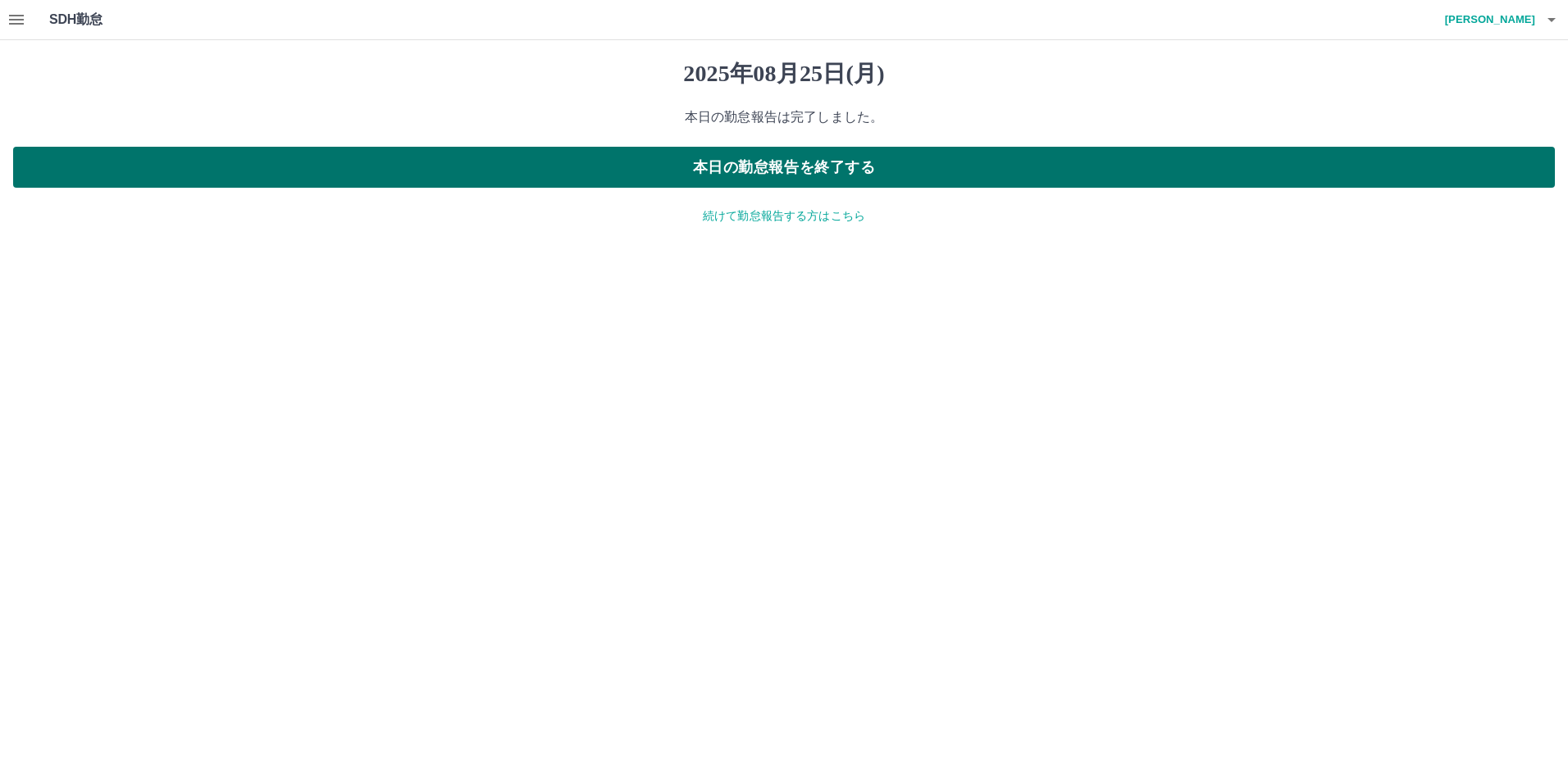
click at [761, 166] on button "本日の勤怠報告を終了する" at bounding box center [784, 166] width 1542 height 41
